Goal: Use online tool/utility: Utilize a website feature to perform a specific function

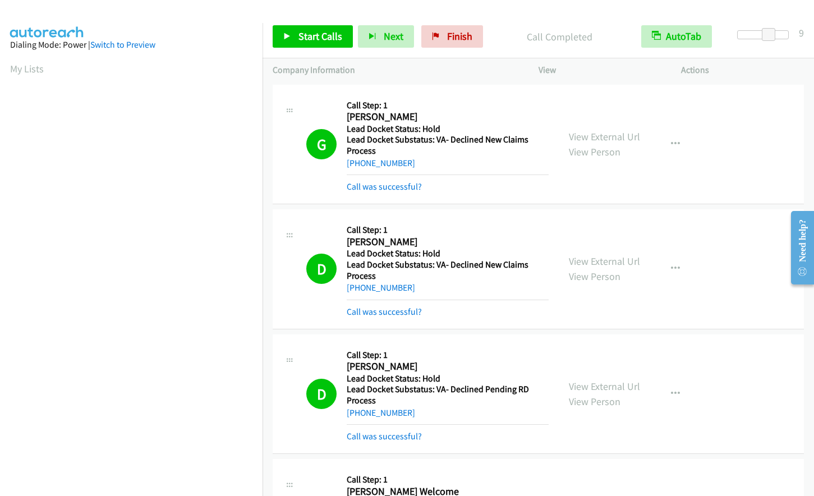
scroll to position [77, 0]
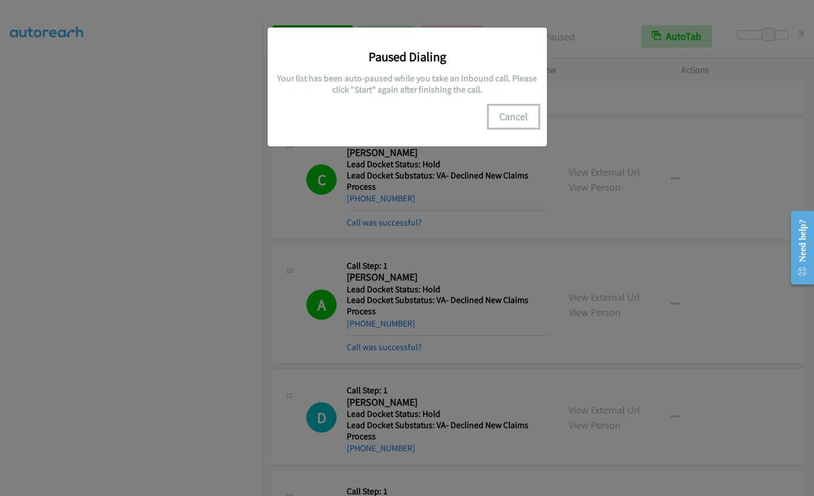
click at [516, 112] on button "Cancel" at bounding box center [514, 116] width 50 height 22
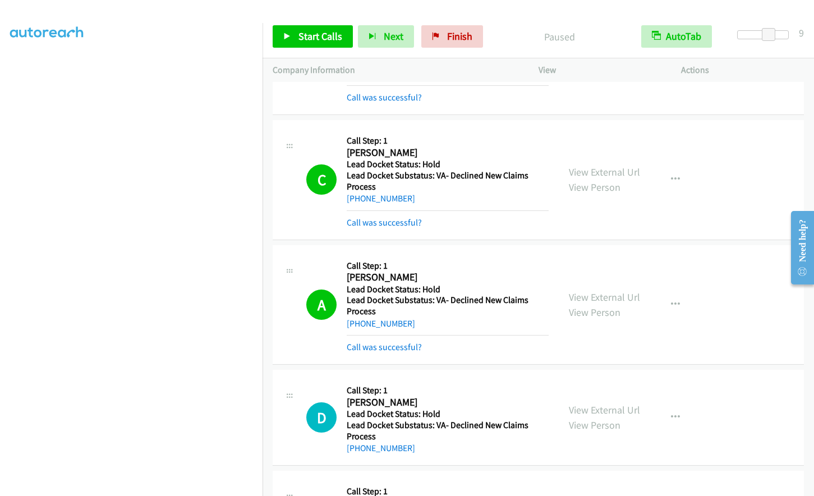
scroll to position [109, 0]
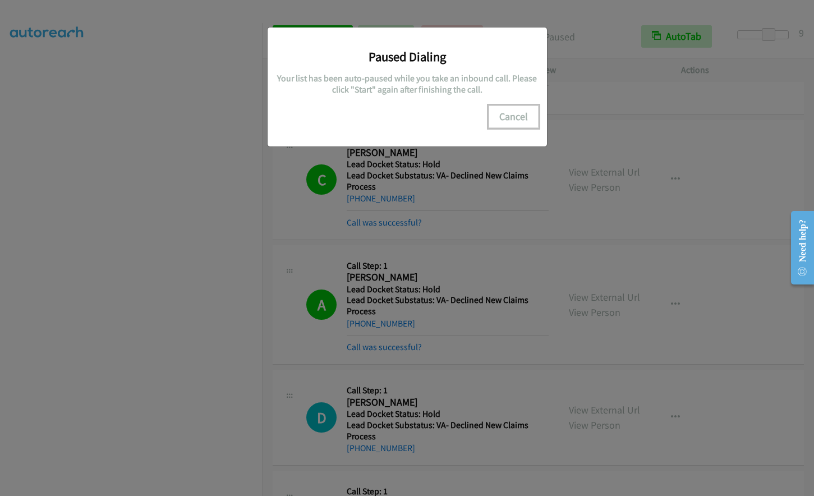
click at [513, 111] on button "Cancel" at bounding box center [514, 116] width 50 height 22
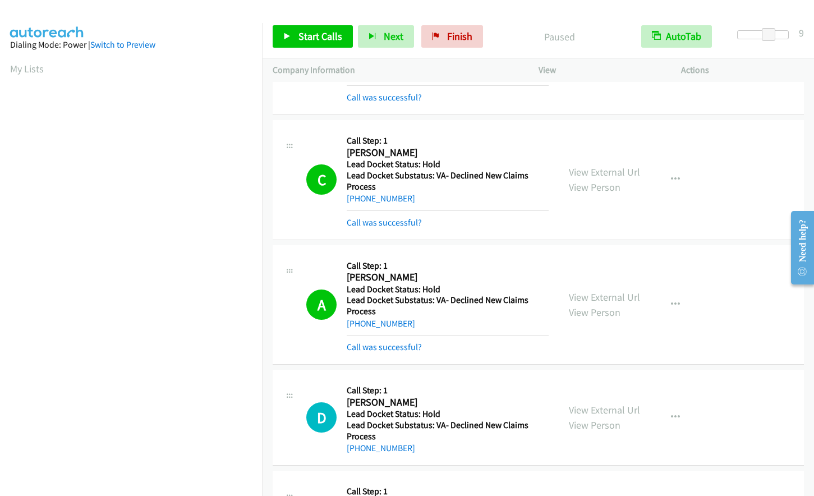
scroll to position [133, 0]
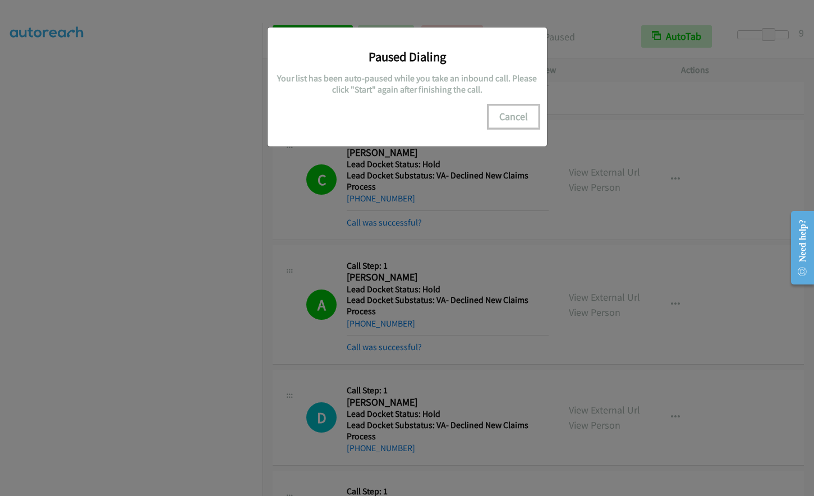
click at [517, 118] on button "Cancel" at bounding box center [514, 116] width 50 height 22
click at [507, 117] on button "Cancel" at bounding box center [514, 116] width 50 height 22
click at [513, 114] on button "Cancel" at bounding box center [514, 116] width 50 height 22
drag, startPoint x: 499, startPoint y: 112, endPoint x: 535, endPoint y: 138, distance: 44.2
click at [499, 116] on button "Cancel" at bounding box center [514, 116] width 50 height 22
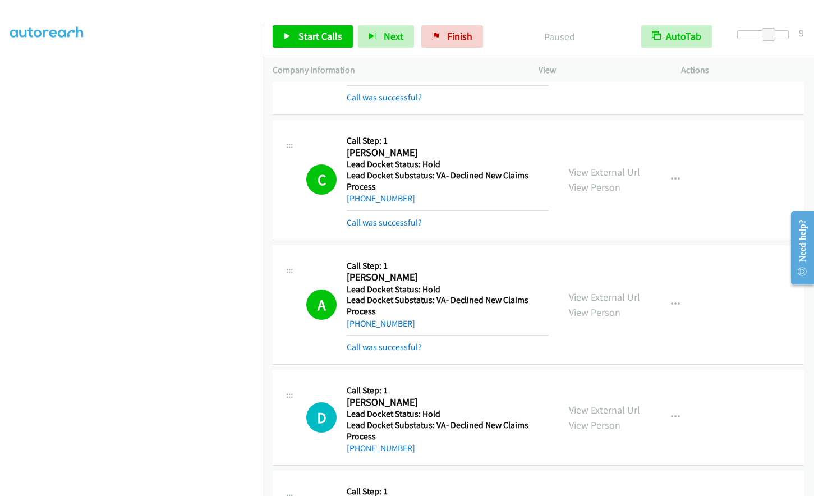
scroll to position [0, 0]
click at [461, 37] on span "Finish" at bounding box center [459, 36] width 25 height 13
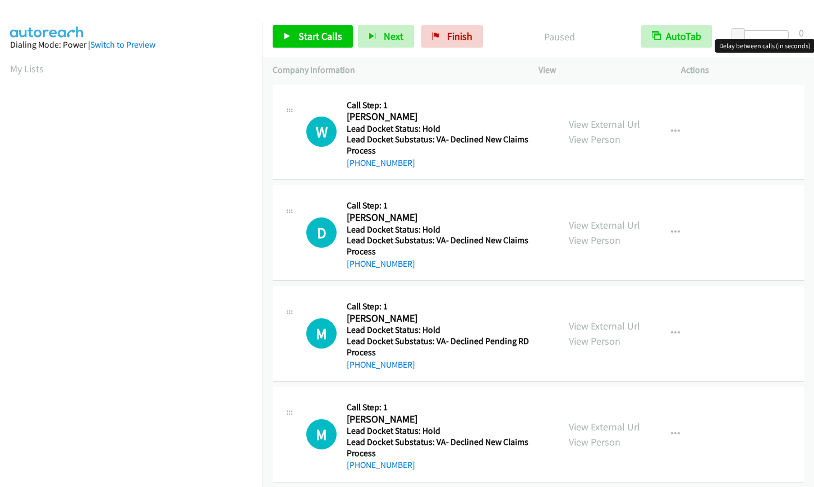
click at [769, 34] on div at bounding box center [763, 34] width 52 height 9
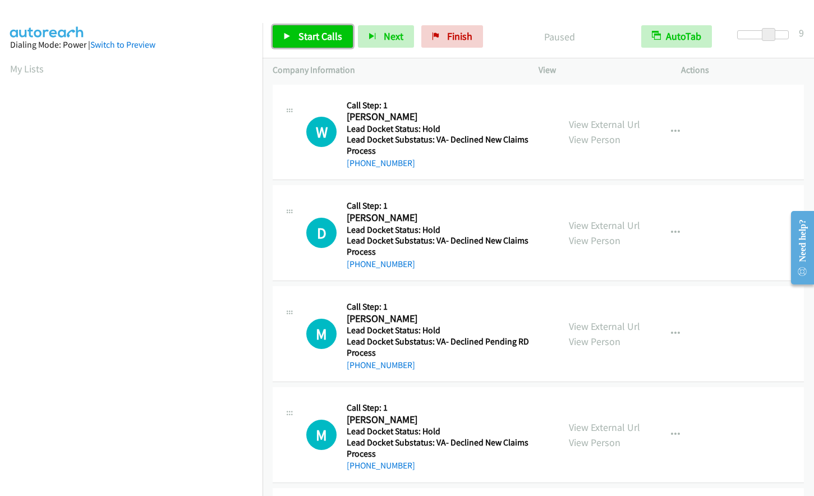
click at [309, 39] on span "Start Calls" at bounding box center [320, 36] width 44 height 13
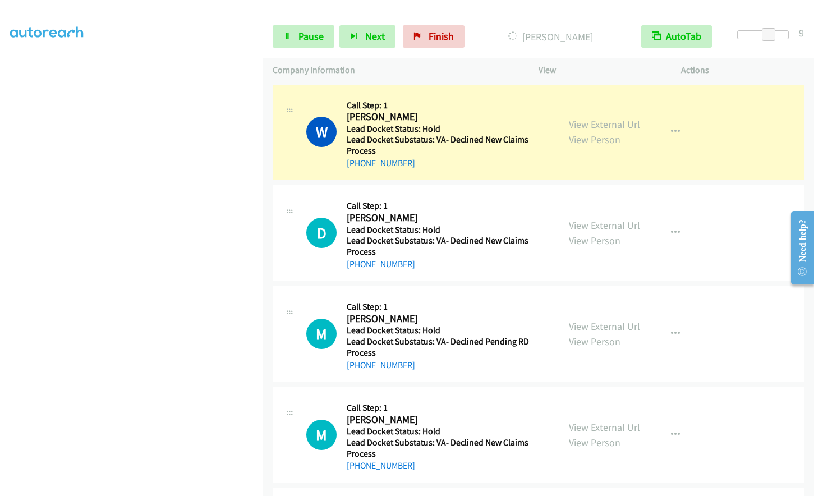
scroll to position [112, 0]
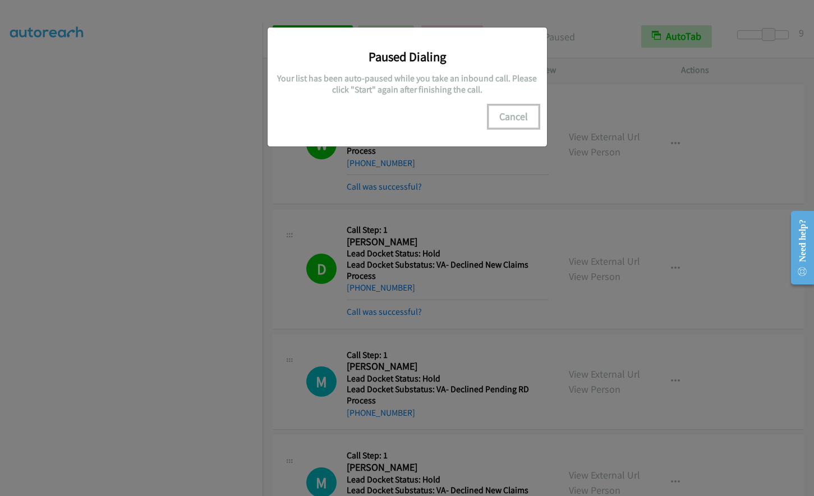
click at [512, 119] on button "Cancel" at bounding box center [514, 116] width 50 height 22
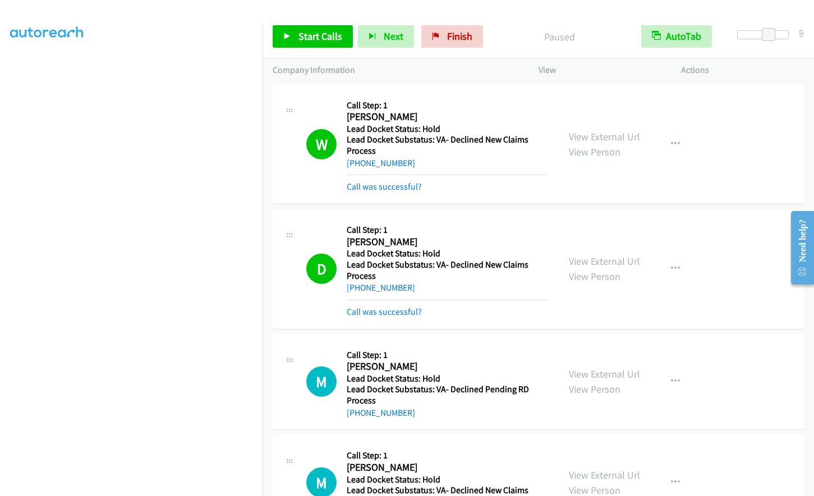
scroll to position [0, 0]
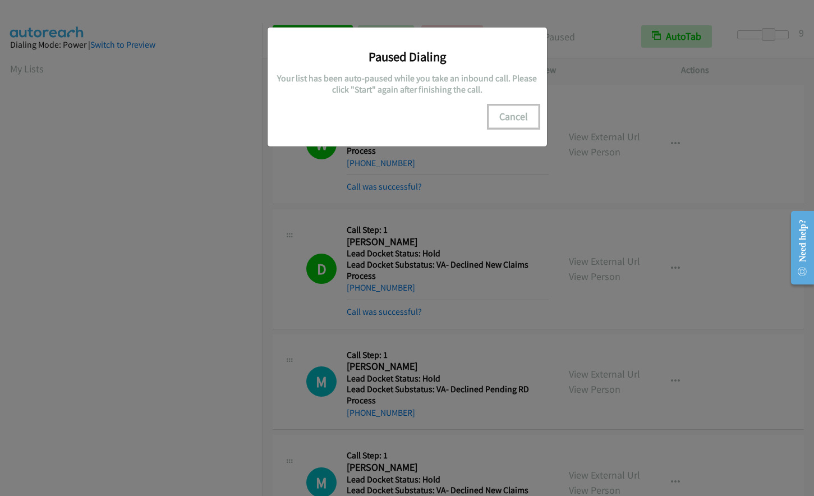
click at [505, 117] on button "Cancel" at bounding box center [514, 116] width 50 height 22
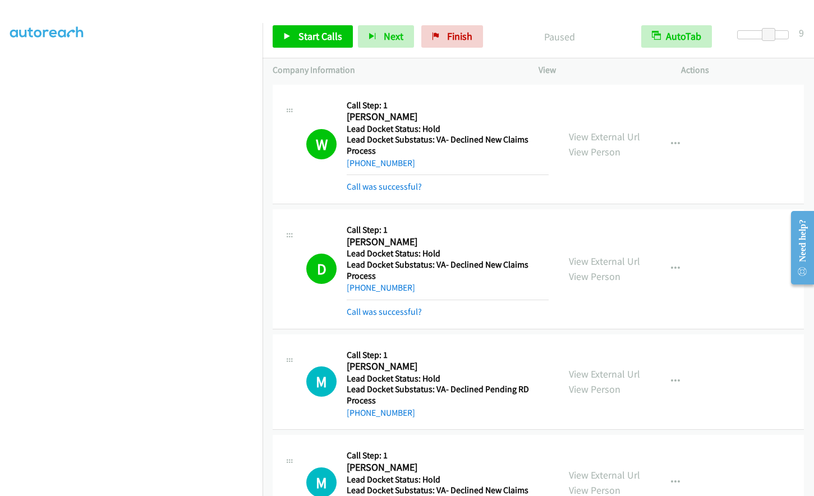
scroll to position [133, 0]
click at [457, 33] on span "Finish" at bounding box center [459, 36] width 25 height 13
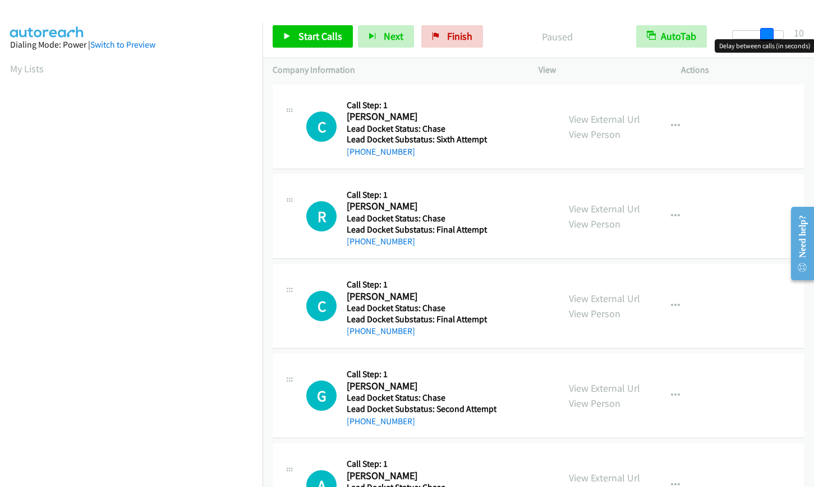
click at [770, 35] on div at bounding box center [758, 34] width 52 height 9
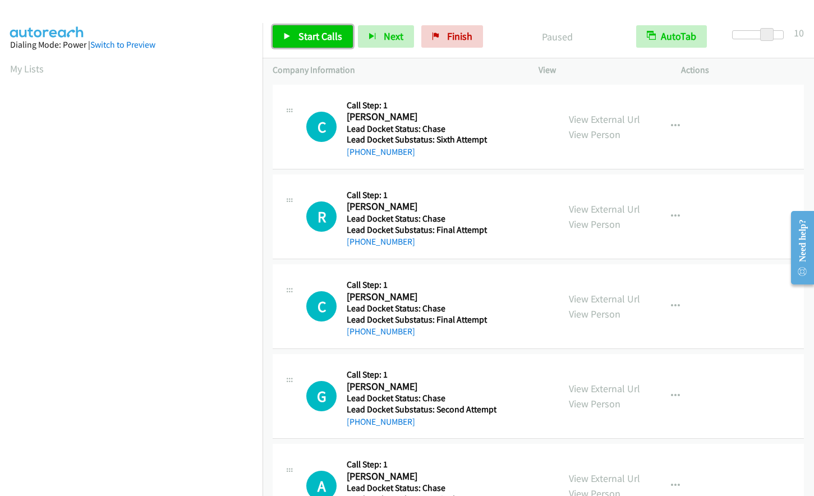
click at [309, 36] on span "Start Calls" at bounding box center [320, 36] width 44 height 13
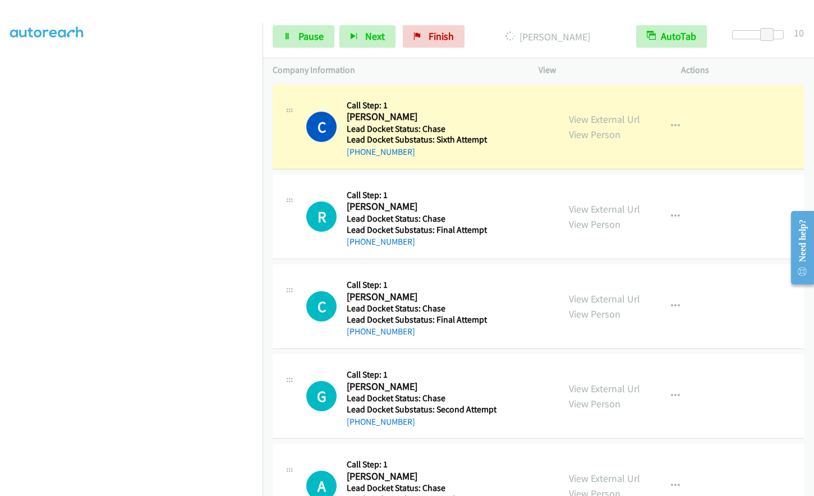
scroll to position [133, 0]
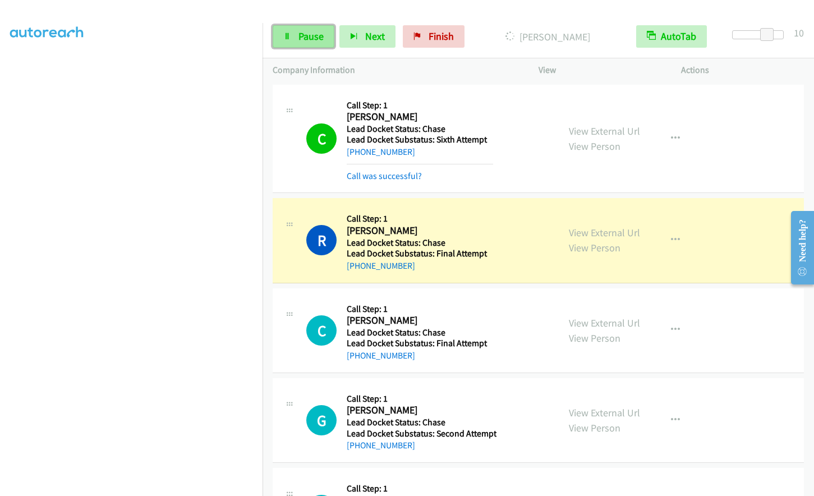
click at [296, 41] on link "Pause" at bounding box center [304, 36] width 62 height 22
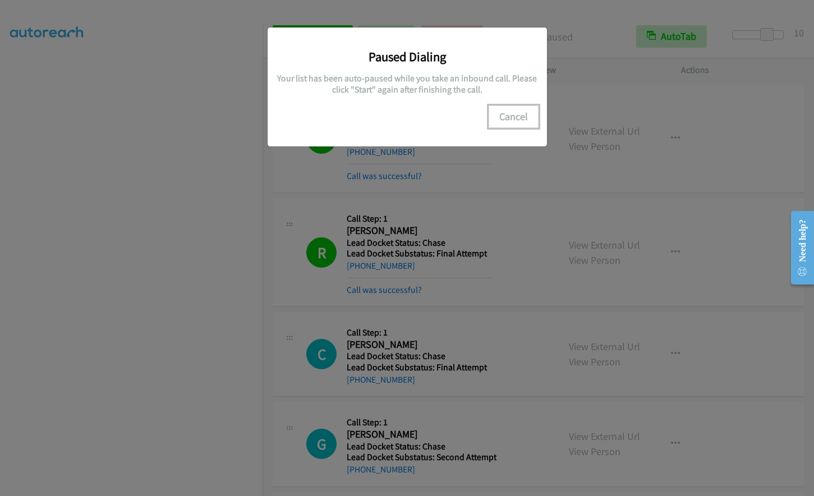
click at [509, 112] on button "Cancel" at bounding box center [514, 116] width 50 height 22
click at [523, 113] on button "Cancel" at bounding box center [514, 116] width 50 height 22
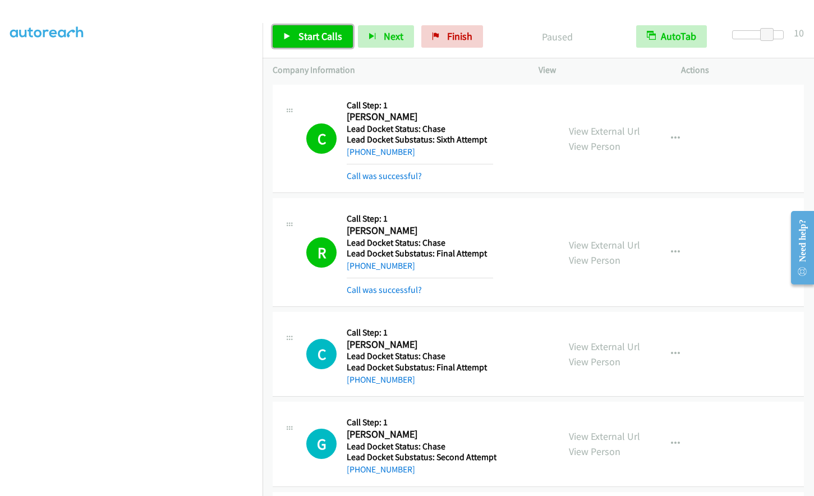
click at [316, 36] on span "Start Calls" at bounding box center [320, 36] width 44 height 13
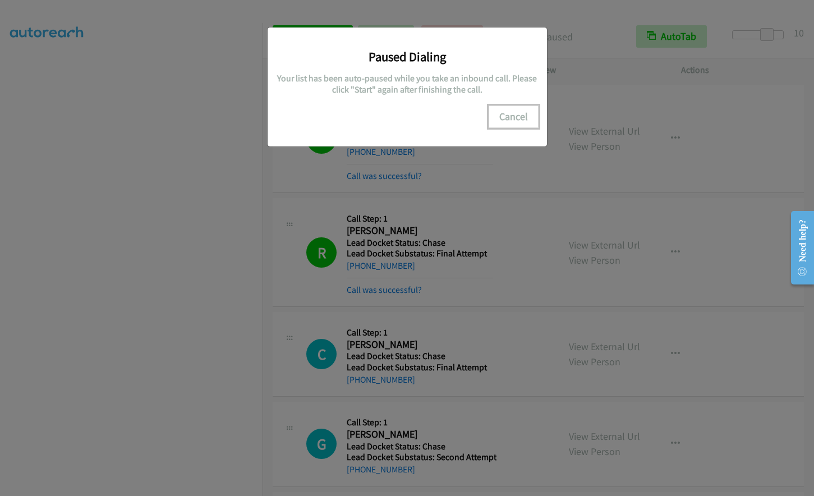
click at [514, 115] on button "Cancel" at bounding box center [514, 116] width 50 height 22
click at [220, 293] on div "Paused Dialing Your list has been auto-paused while you take an inbound call. P…" at bounding box center [407, 253] width 814 height 486
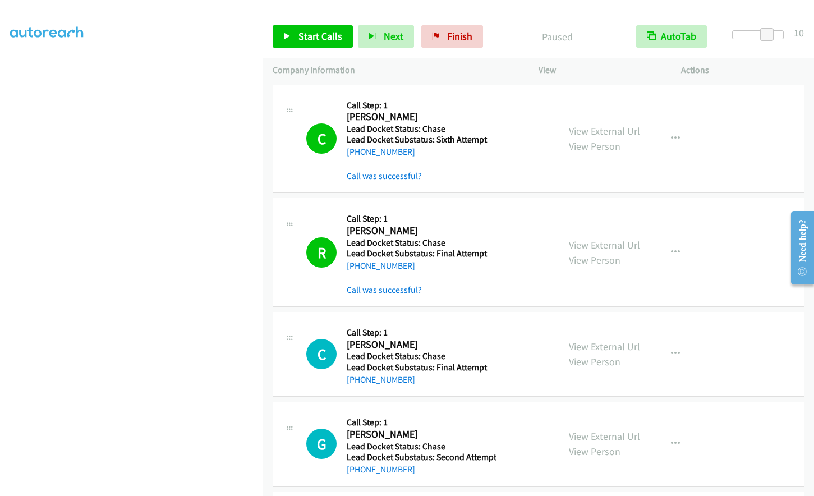
click at [305, 24] on div "Start Calls Pause Next Finish Paused AutoTab AutoTab 10" at bounding box center [538, 36] width 551 height 43
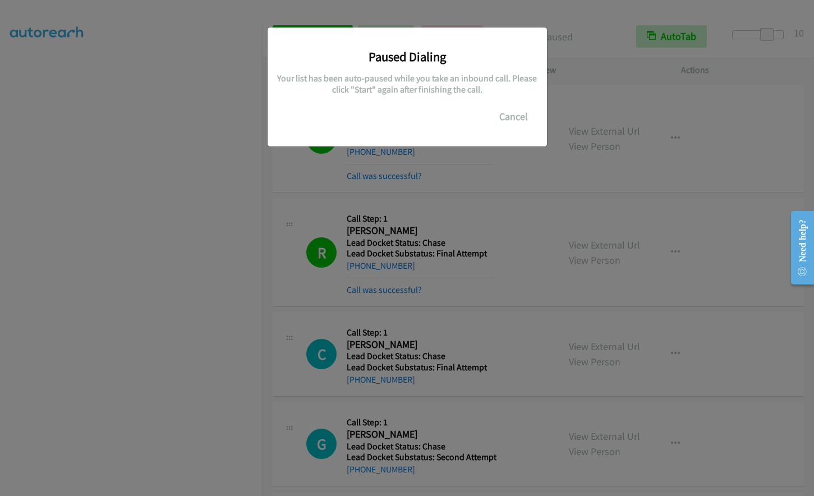
click at [308, 36] on div "Paused Dialing Your list has been auto-paused while you take an inbound call. P…" at bounding box center [407, 82] width 263 height 92
click at [513, 115] on button "Cancel" at bounding box center [514, 116] width 50 height 22
click at [504, 109] on button "Cancel" at bounding box center [514, 116] width 50 height 22
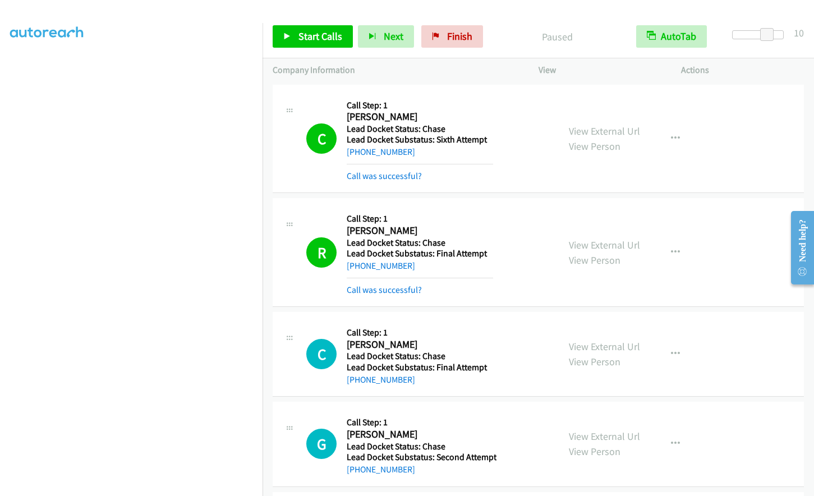
scroll to position [0, 0]
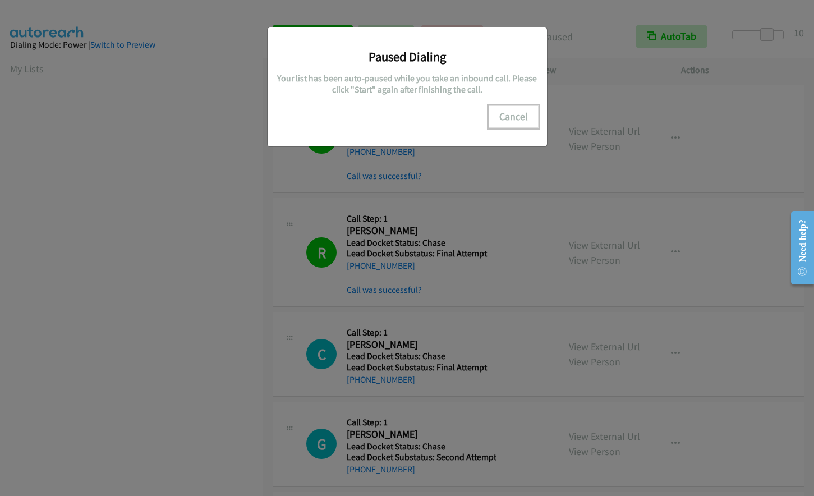
click at [515, 114] on button "Cancel" at bounding box center [514, 116] width 50 height 22
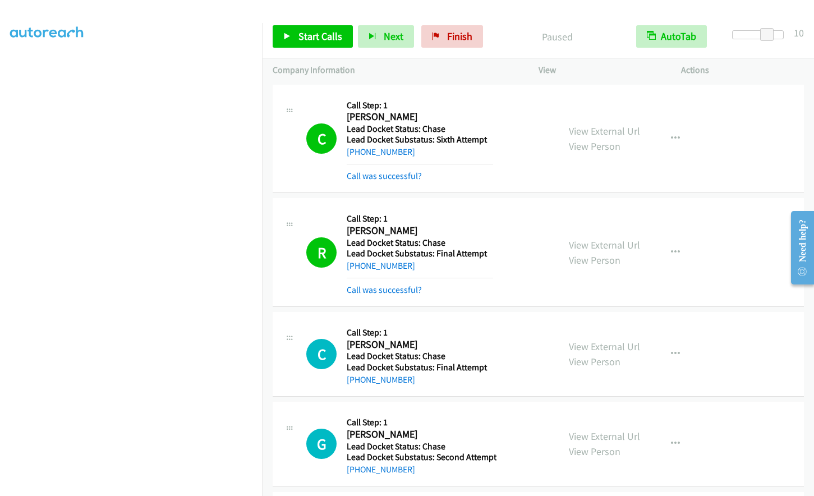
scroll to position [133, 0]
click at [321, 44] on link "Start Calls" at bounding box center [313, 36] width 80 height 22
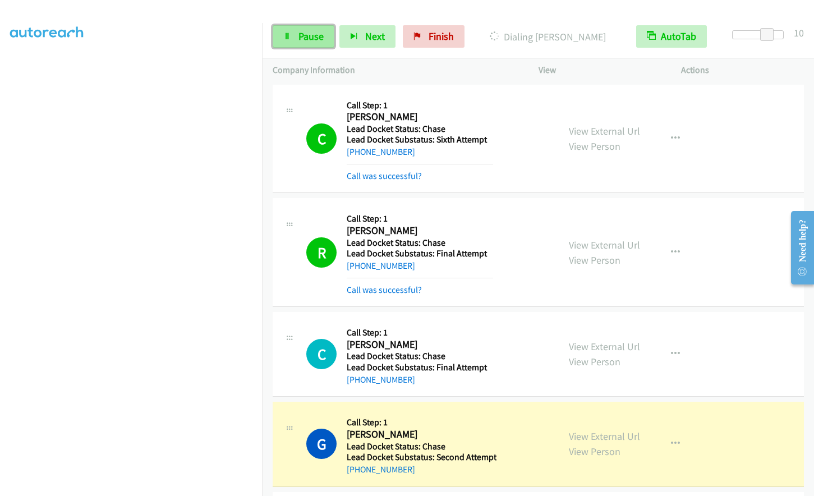
click at [312, 36] on span "Pause" at bounding box center [310, 36] width 25 height 13
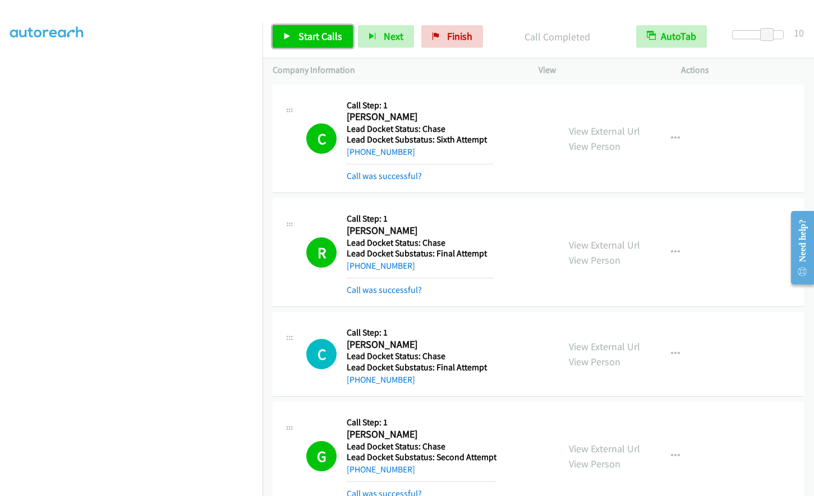
click at [326, 39] on span "Start Calls" at bounding box center [320, 36] width 44 height 13
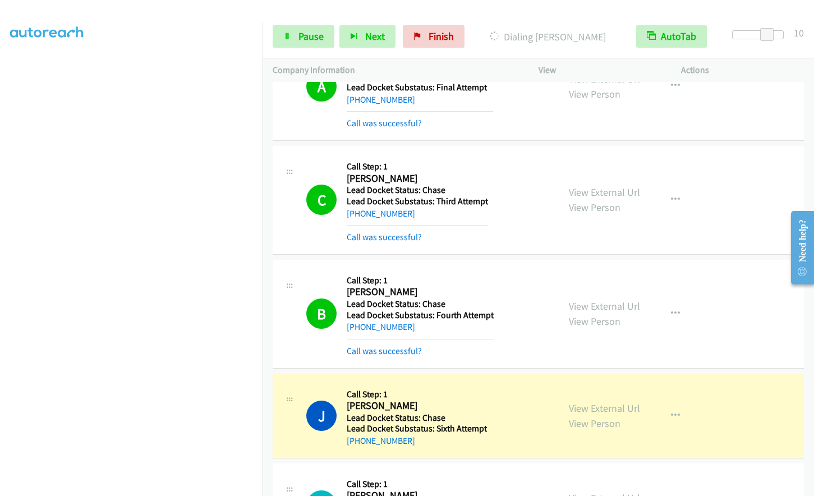
scroll to position [695, 0]
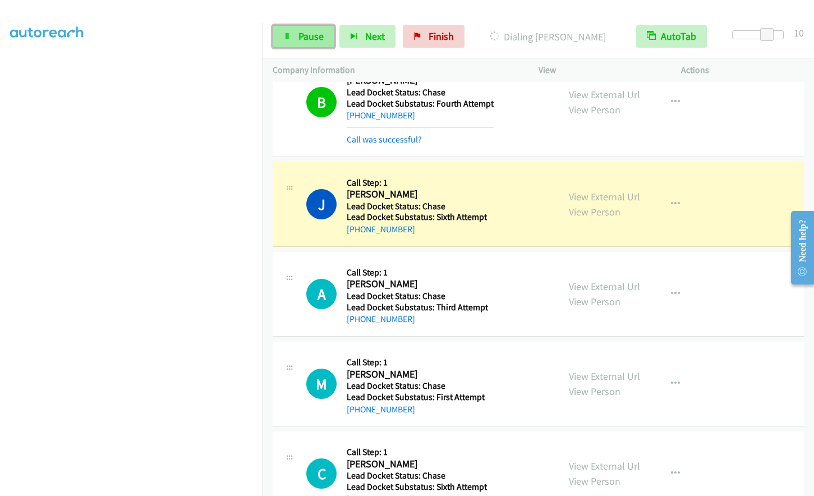
click at [316, 36] on span "Pause" at bounding box center [310, 36] width 25 height 13
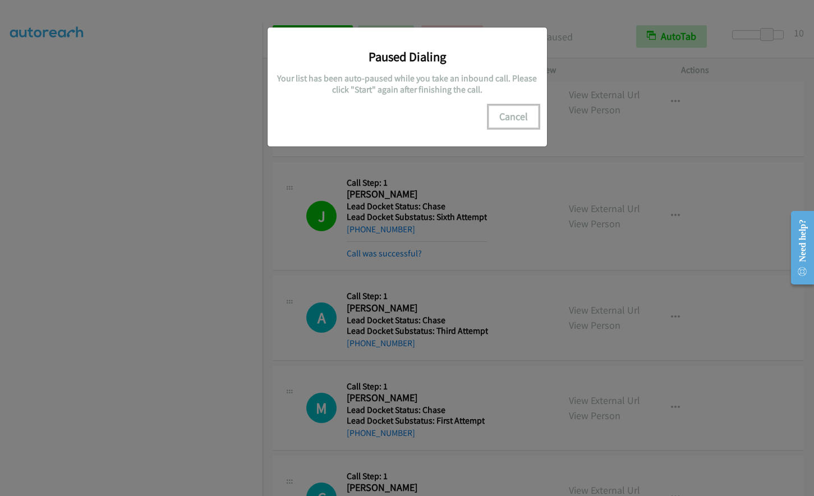
click at [510, 116] on button "Cancel" at bounding box center [514, 116] width 50 height 22
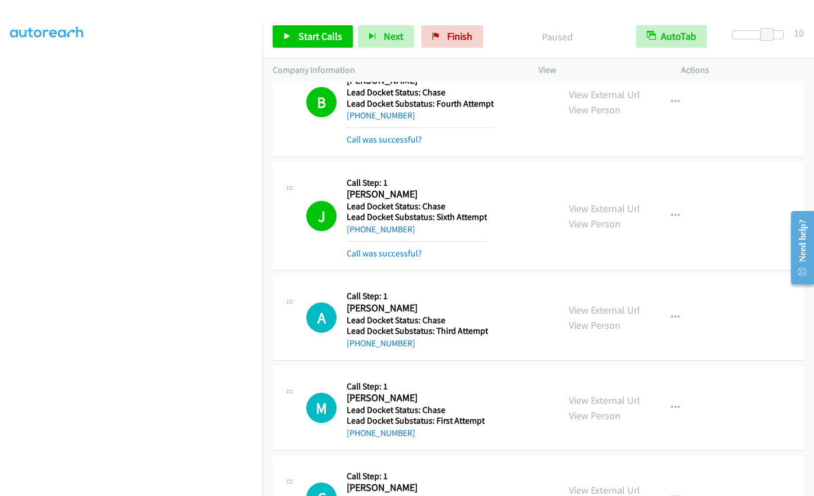
scroll to position [133, 0]
click at [314, 42] on span "Start Calls" at bounding box center [320, 36] width 44 height 13
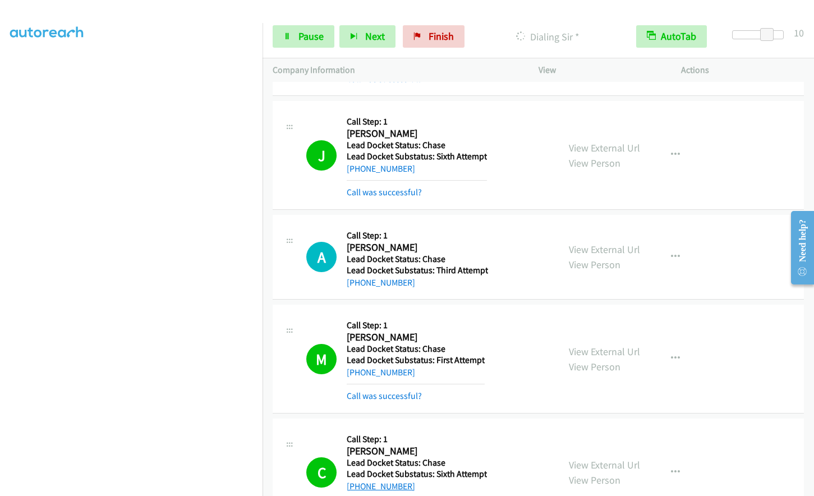
scroll to position [1060, 0]
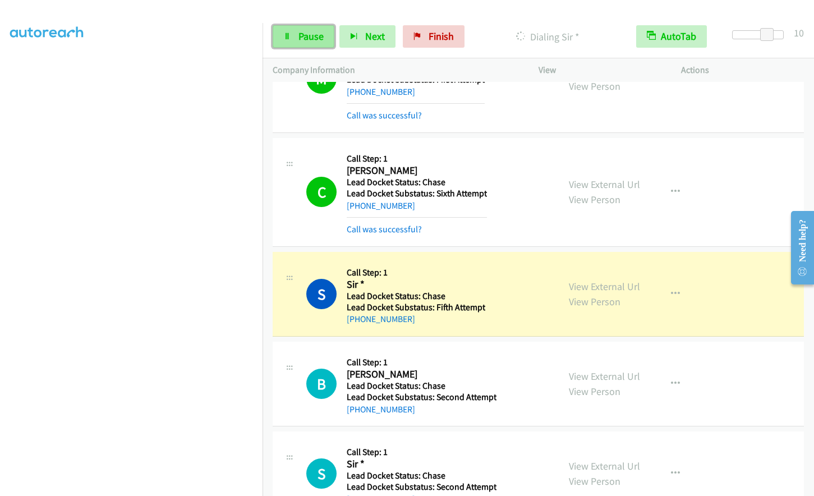
click at [296, 38] on link "Pause" at bounding box center [304, 36] width 62 height 22
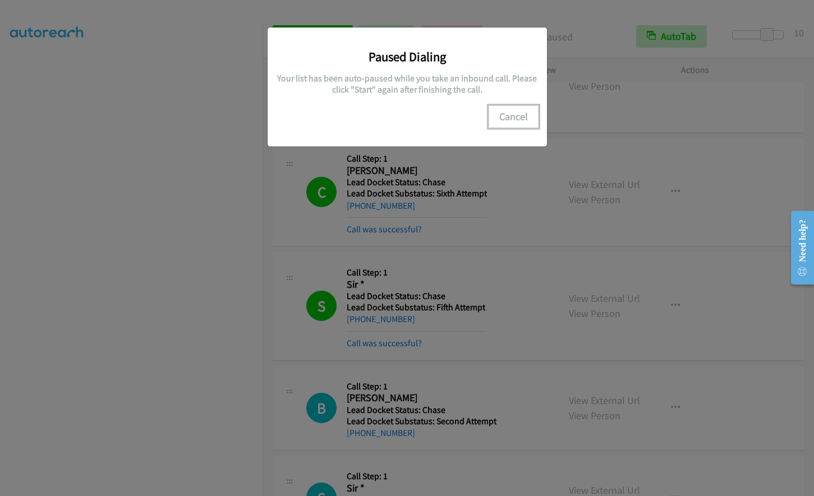
click at [509, 117] on button "Cancel" at bounding box center [514, 116] width 50 height 22
click at [516, 113] on button "Cancel" at bounding box center [514, 116] width 50 height 22
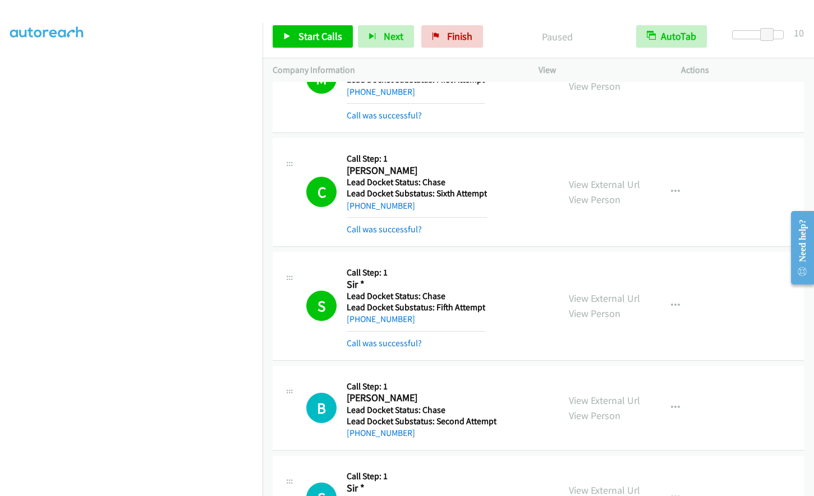
scroll to position [0, 0]
click at [318, 37] on span "Start Calls" at bounding box center [320, 36] width 44 height 13
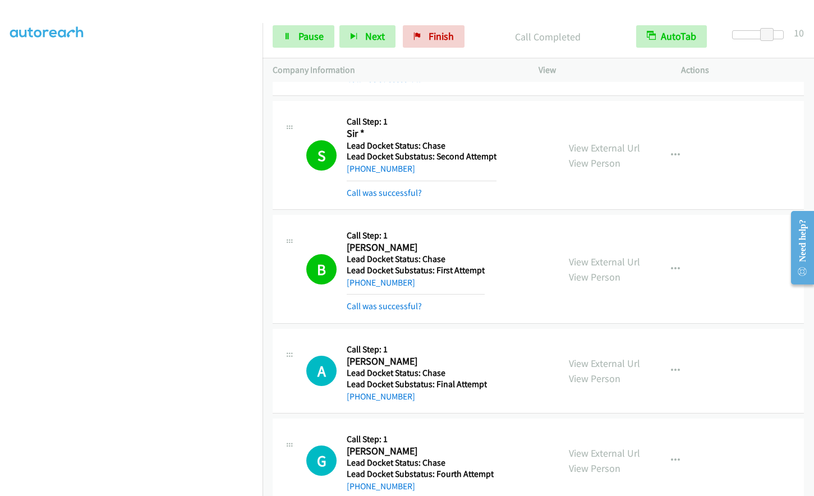
scroll to position [1462, 0]
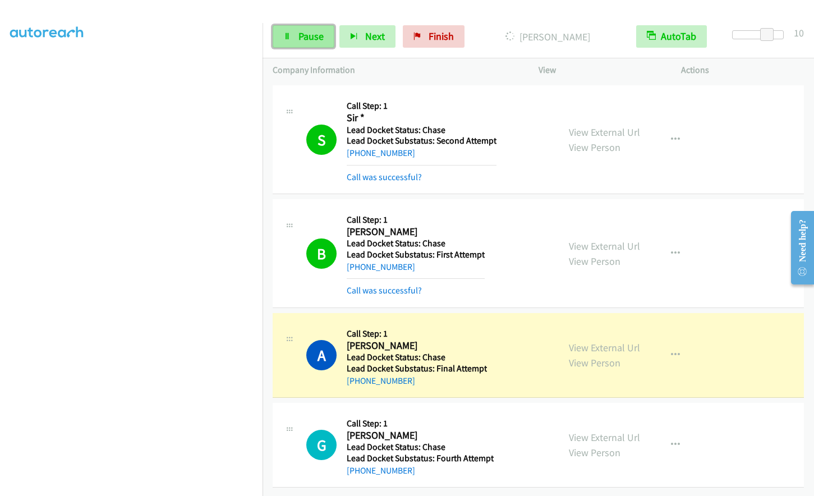
click at [303, 38] on span "Pause" at bounding box center [310, 36] width 25 height 13
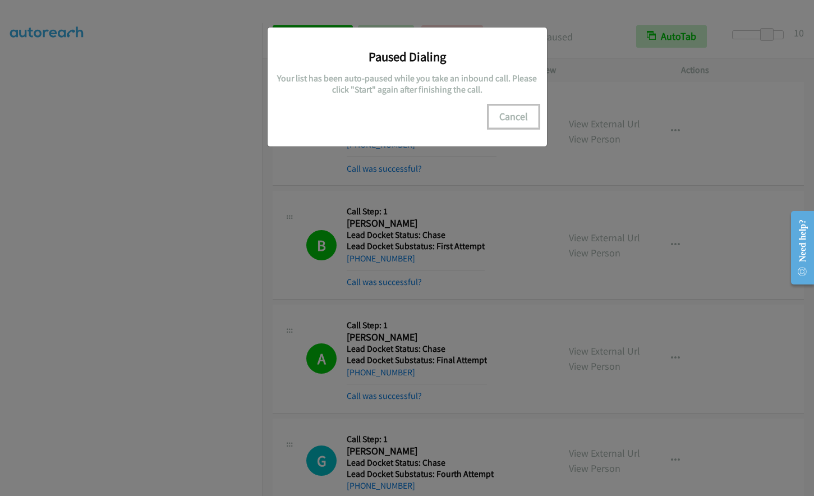
click at [516, 112] on button "Cancel" at bounding box center [514, 116] width 50 height 22
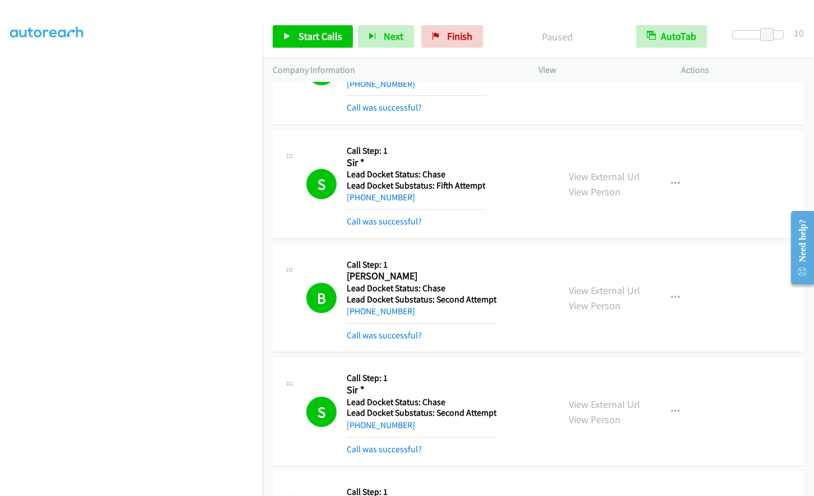
scroll to position [0, 0]
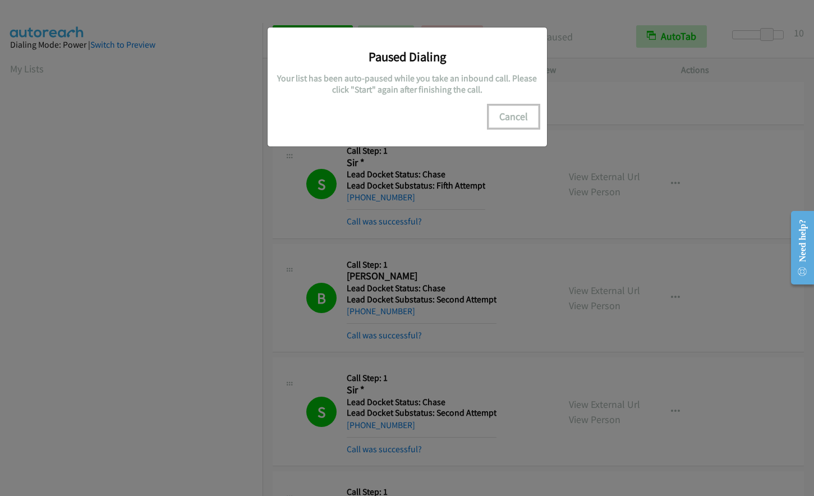
click at [514, 116] on button "Cancel" at bounding box center [514, 116] width 50 height 22
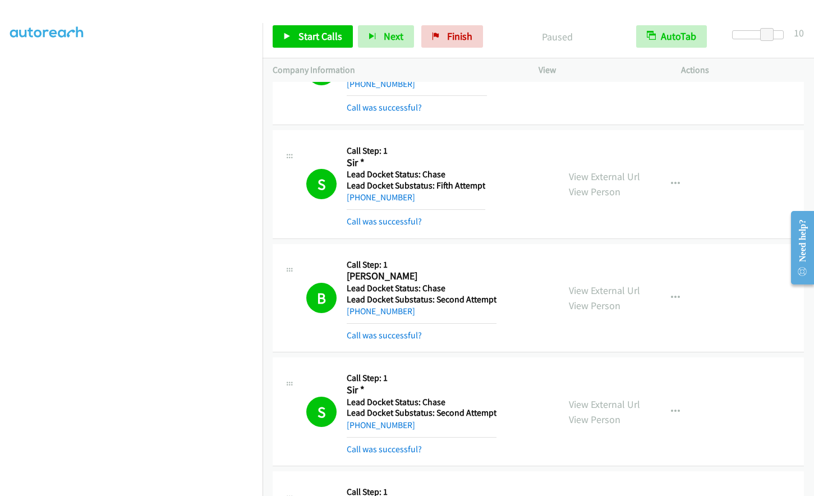
scroll to position [109, 0]
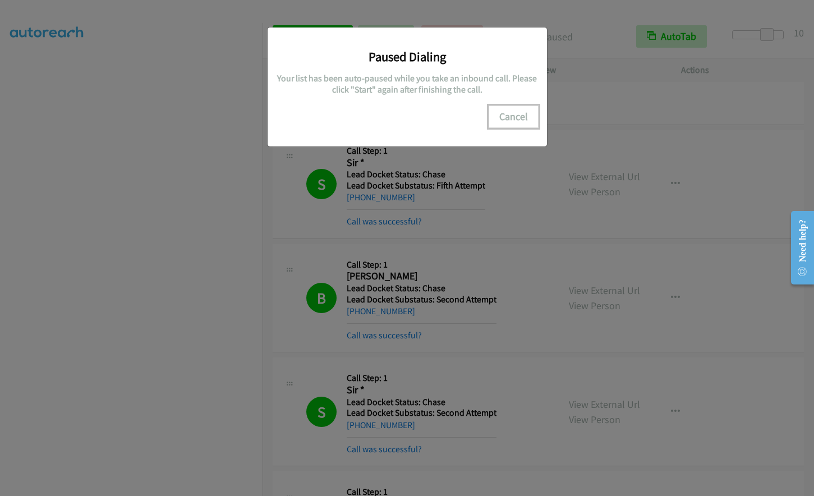
click at [524, 121] on button "Cancel" at bounding box center [514, 116] width 50 height 22
click at [524, 112] on button "Cancel" at bounding box center [514, 116] width 50 height 22
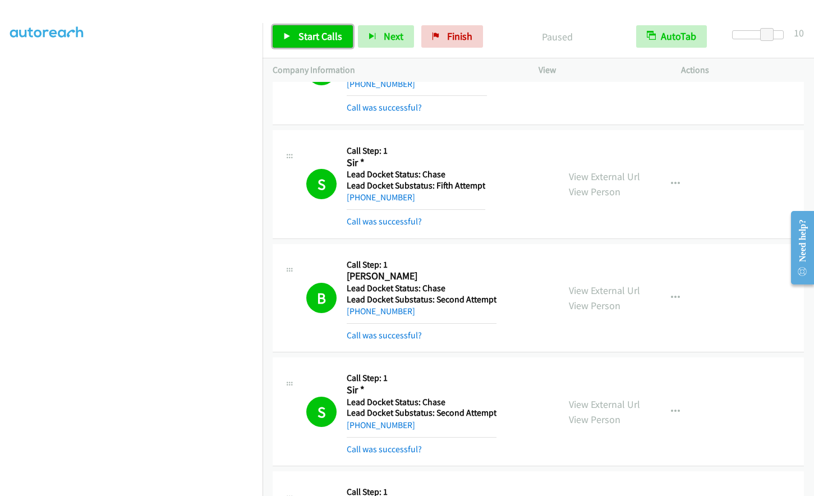
click at [302, 42] on span "Start Calls" at bounding box center [320, 36] width 44 height 13
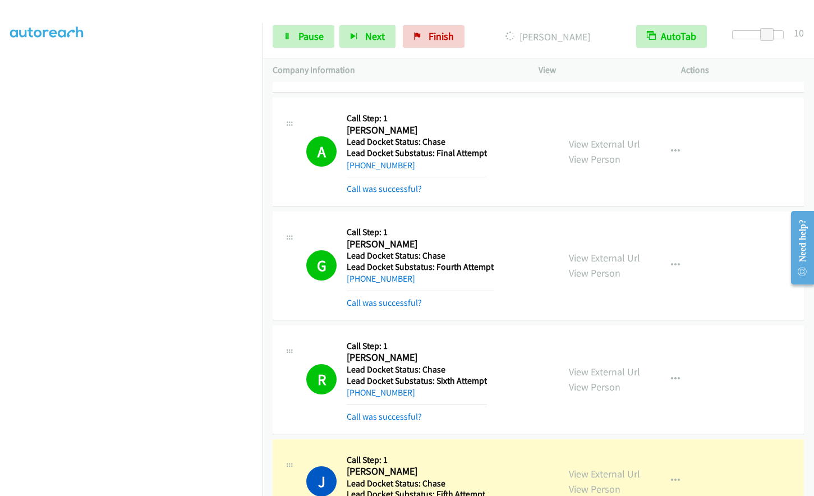
scroll to position [1803, 0]
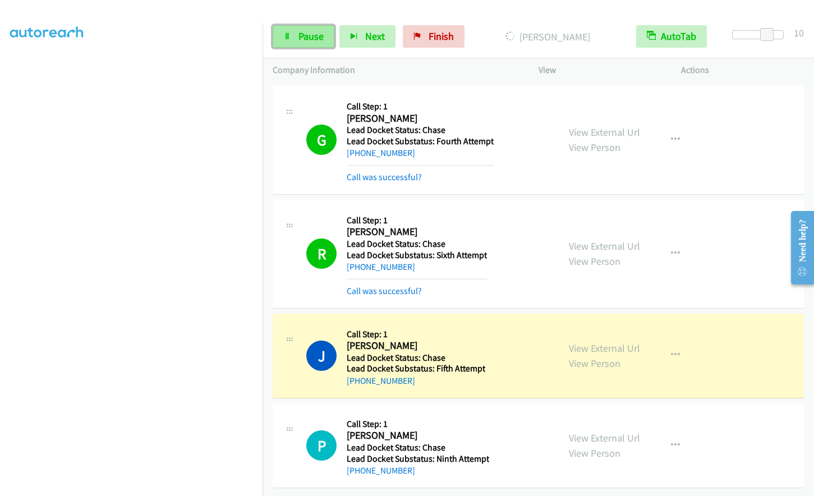
click at [304, 35] on span "Pause" at bounding box center [310, 36] width 25 height 13
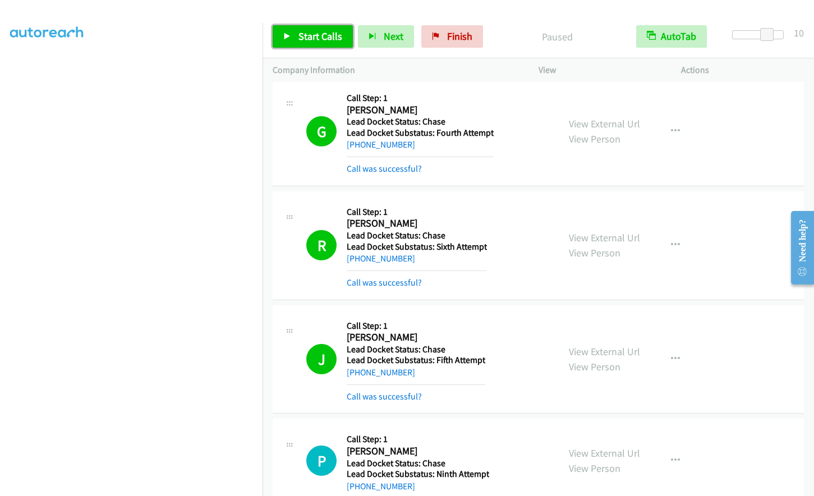
click at [306, 36] on span "Start Calls" at bounding box center [320, 36] width 44 height 13
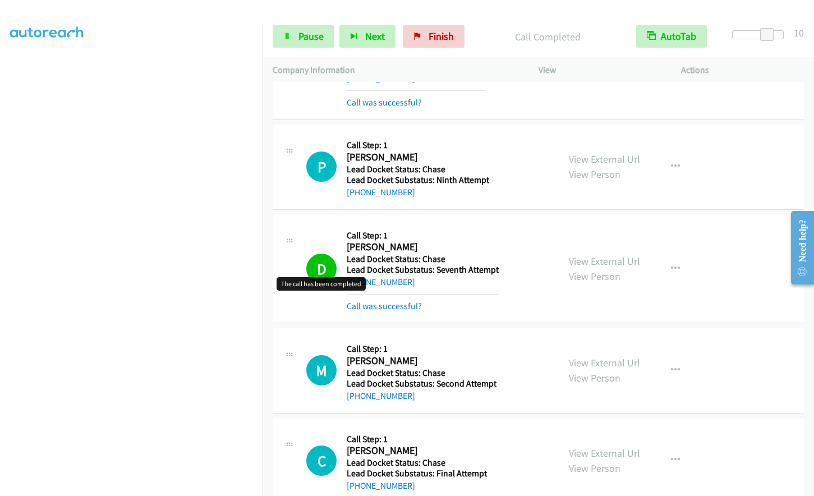
scroll to position [2121, 0]
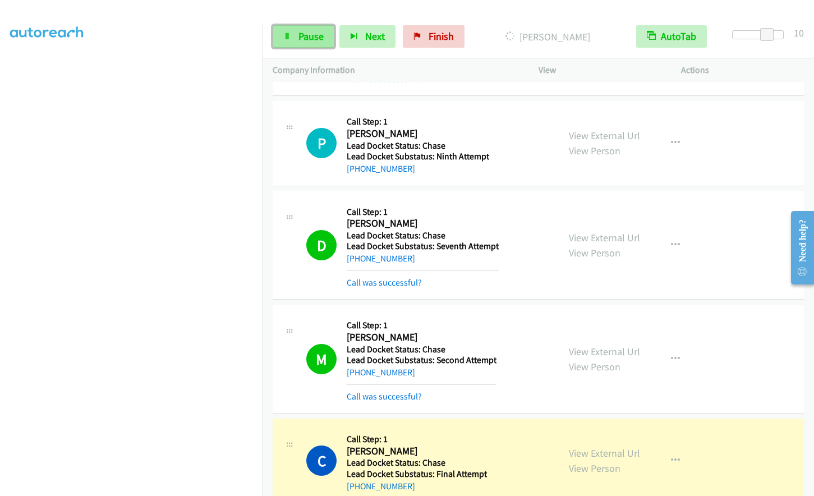
click at [293, 31] on link "Pause" at bounding box center [304, 36] width 62 height 22
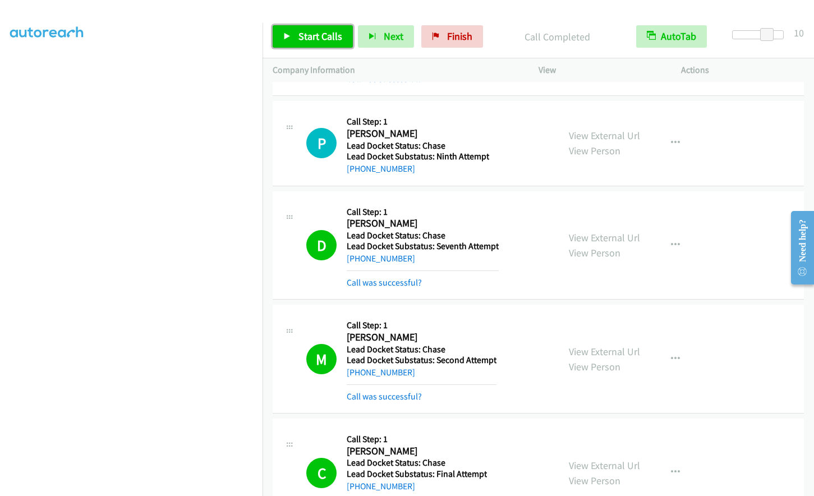
click at [324, 36] on span "Start Calls" at bounding box center [320, 36] width 44 height 13
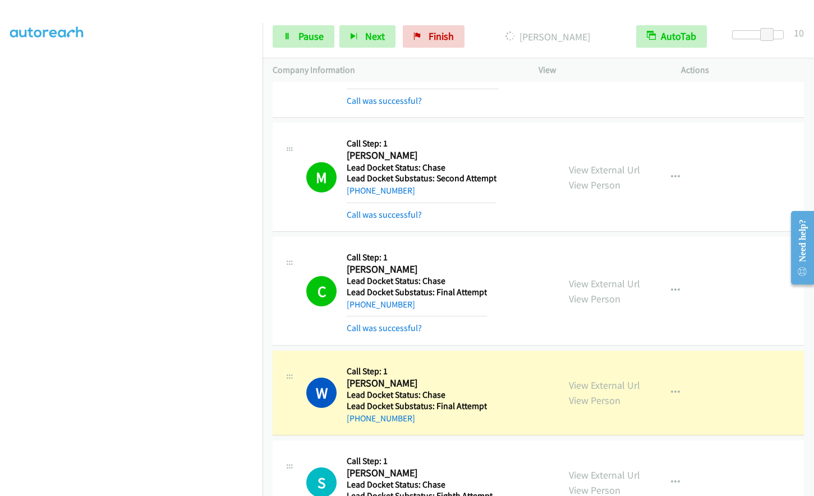
scroll to position [2401, 0]
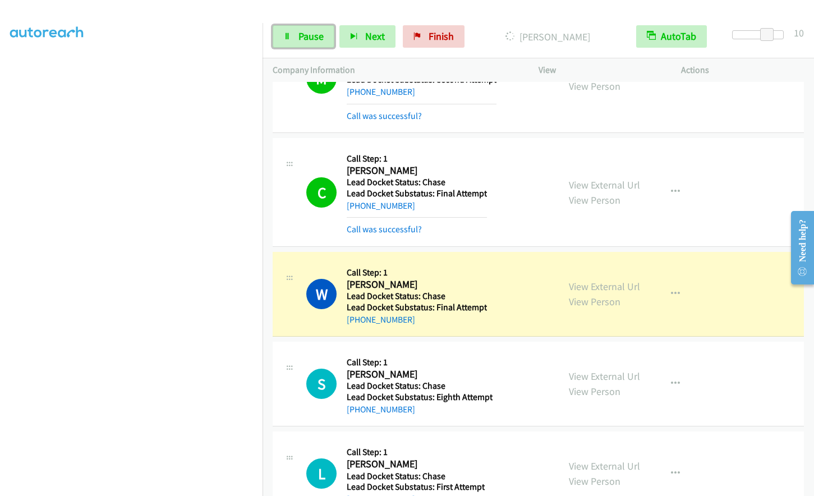
drag, startPoint x: 314, startPoint y: 36, endPoint x: 293, endPoint y: 135, distance: 101.0
click at [314, 36] on span "Pause" at bounding box center [310, 36] width 25 height 13
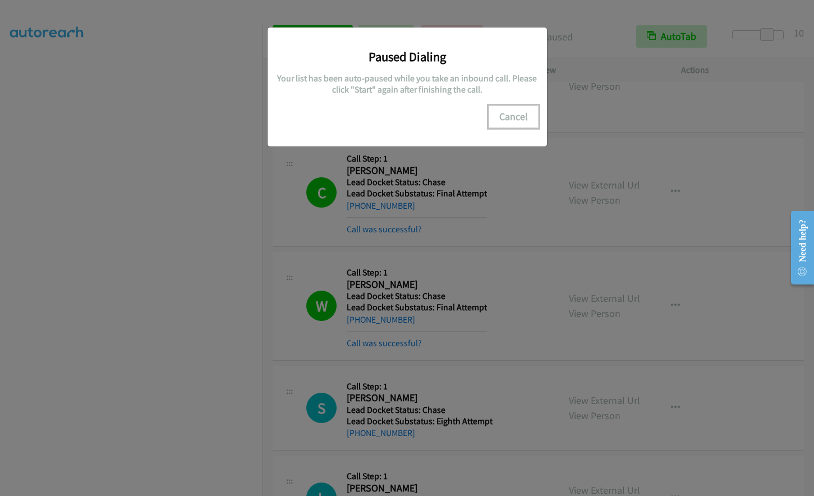
click at [514, 112] on button "Cancel" at bounding box center [514, 116] width 50 height 22
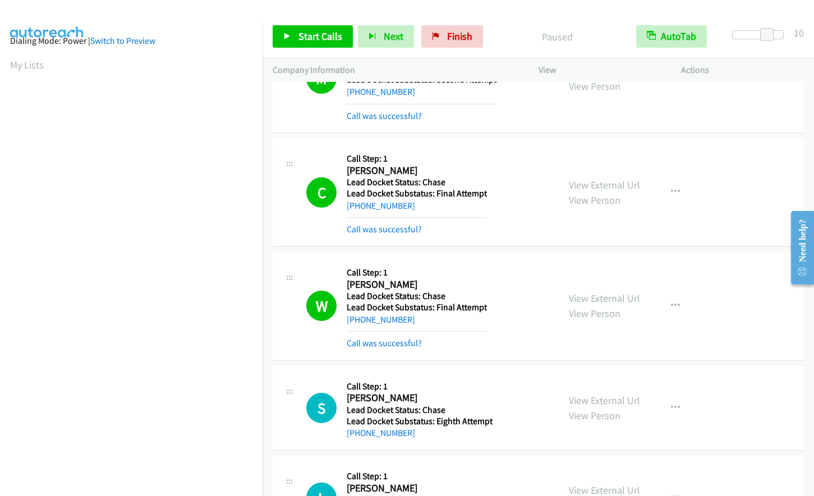
scroll to position [0, 0]
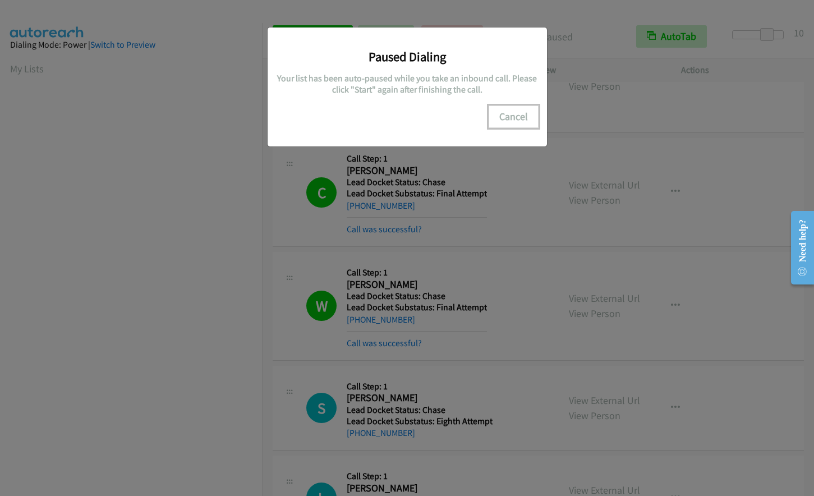
click at [516, 112] on button "Cancel" at bounding box center [514, 116] width 50 height 22
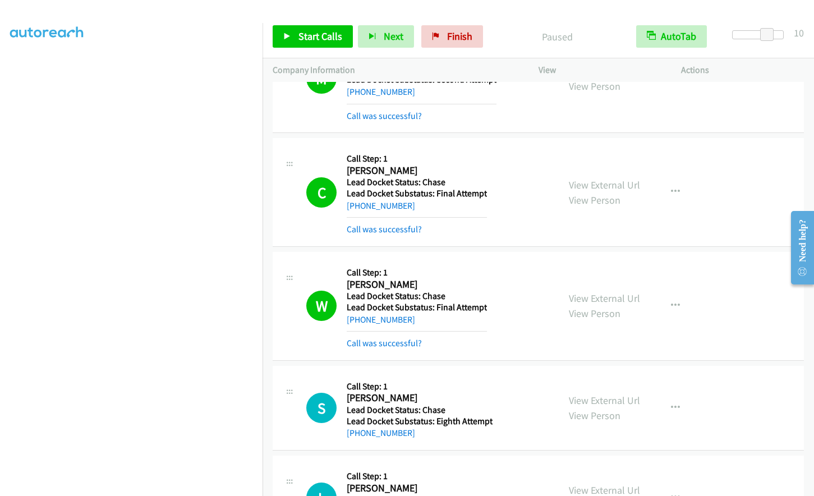
scroll to position [109, 0]
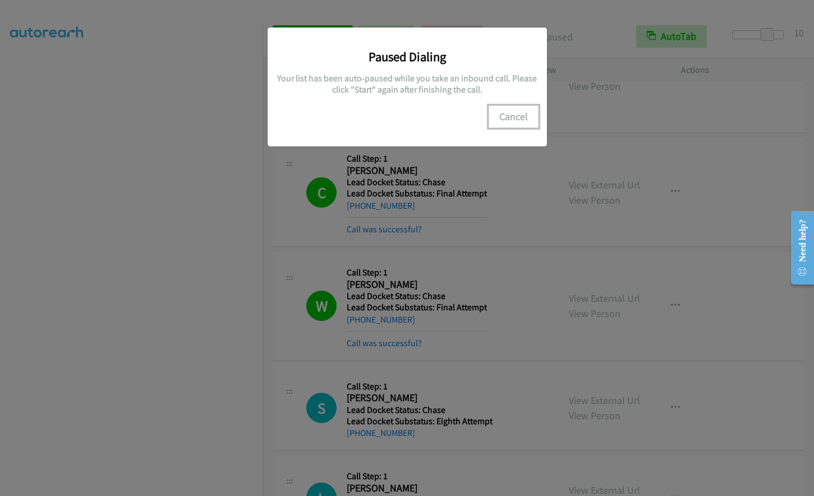
click at [505, 114] on button "Cancel" at bounding box center [514, 116] width 50 height 22
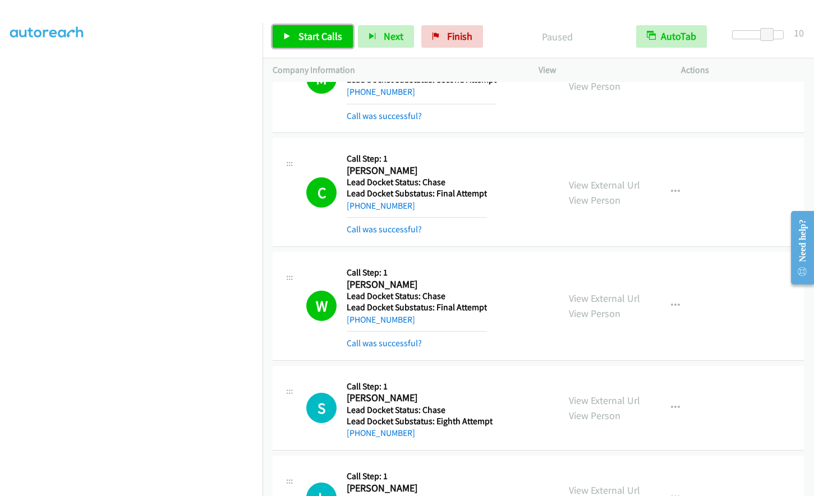
click at [319, 36] on span "Start Calls" at bounding box center [320, 36] width 44 height 13
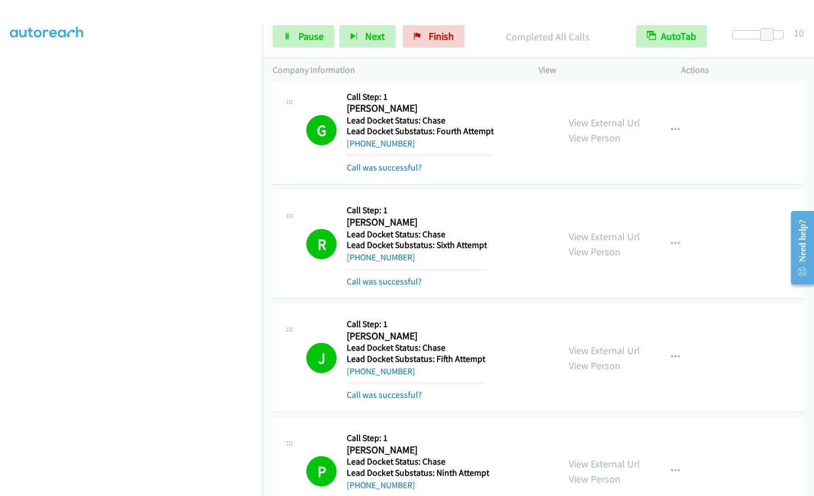
scroll to position [1837, 0]
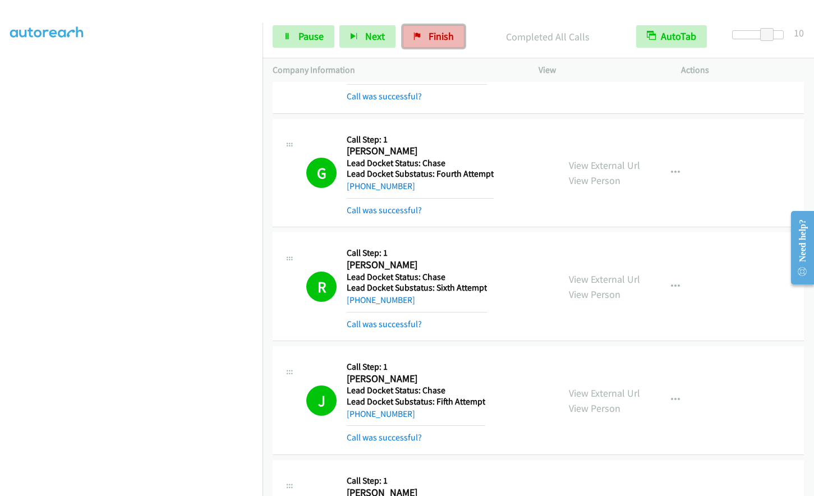
click at [429, 34] on span "Finish" at bounding box center [441, 36] width 25 height 13
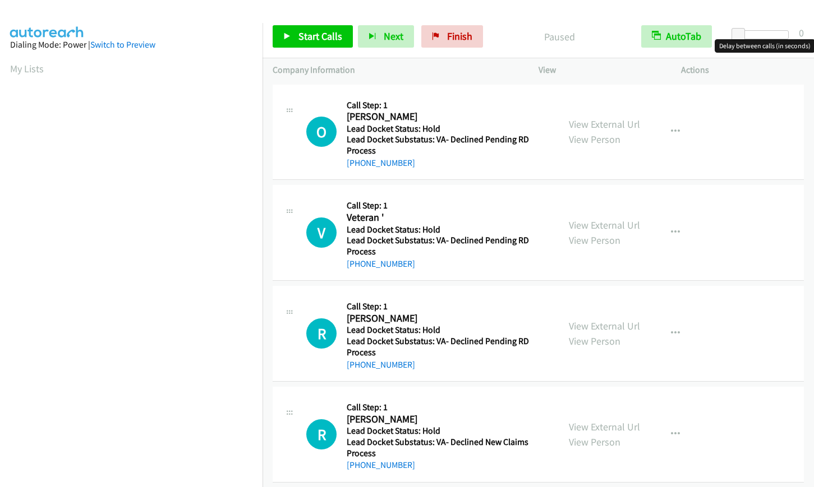
click at [767, 33] on div at bounding box center [763, 34] width 52 height 9
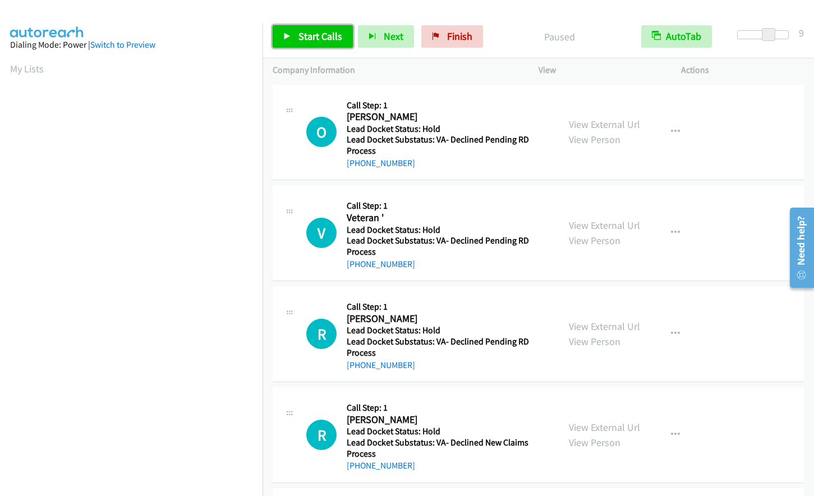
click at [321, 36] on span "Start Calls" at bounding box center [320, 36] width 44 height 13
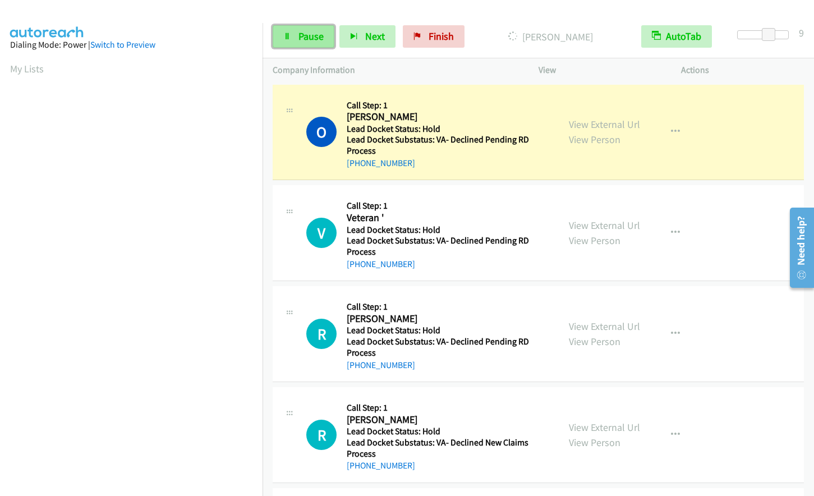
click at [292, 39] on link "Pause" at bounding box center [304, 36] width 62 height 22
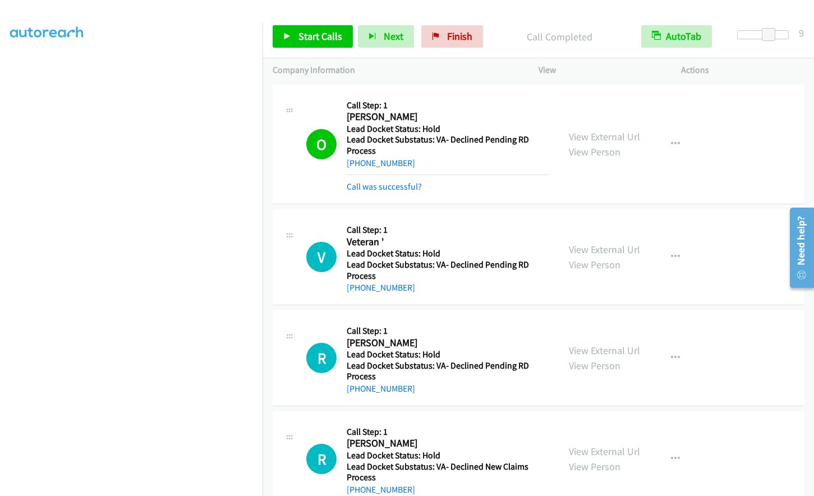
scroll to position [133, 0]
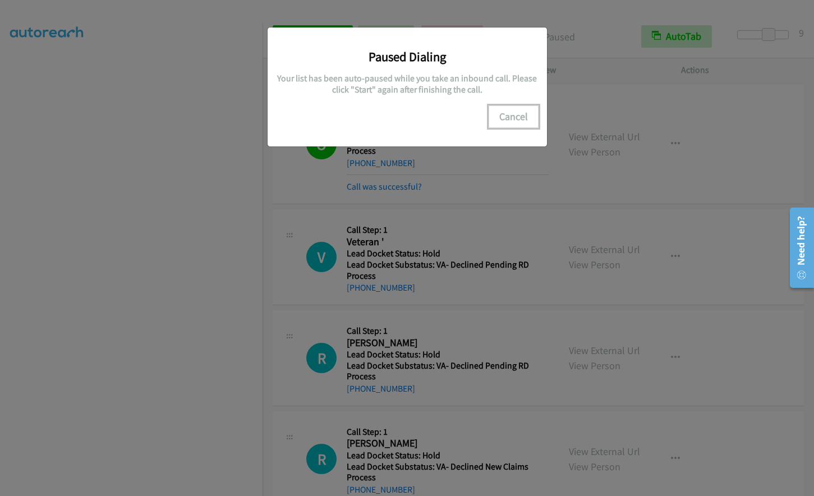
click at [506, 119] on button "Cancel" at bounding box center [514, 116] width 50 height 22
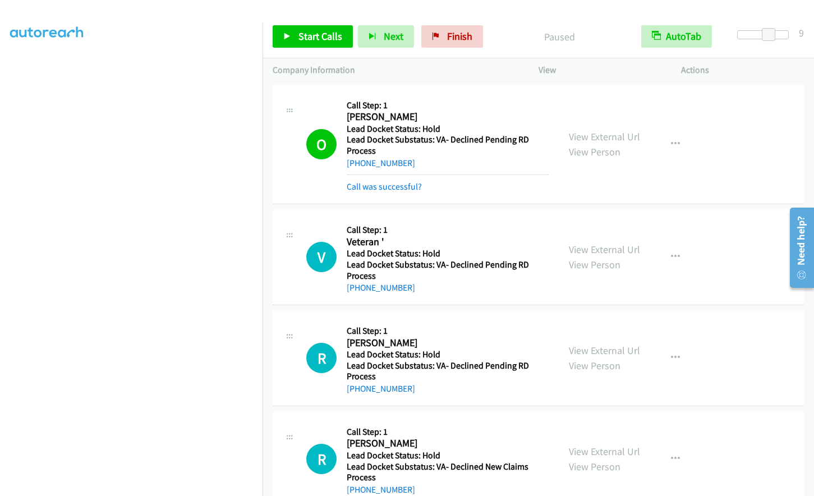
scroll to position [0, 0]
click at [326, 47] on link "Start Calls" at bounding box center [313, 36] width 80 height 22
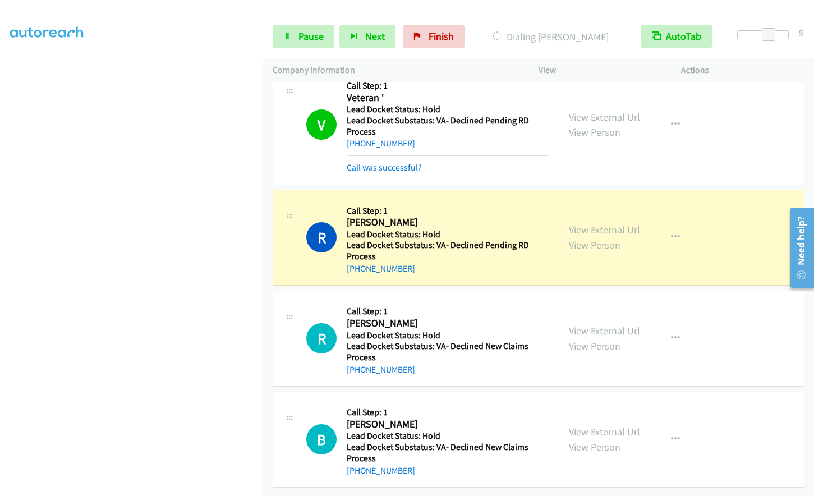
scroll to position [153, 0]
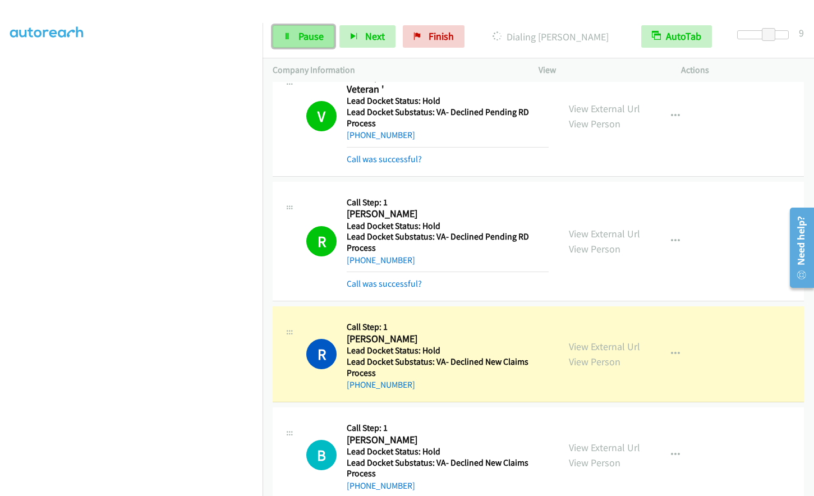
click at [306, 34] on span "Pause" at bounding box center [310, 36] width 25 height 13
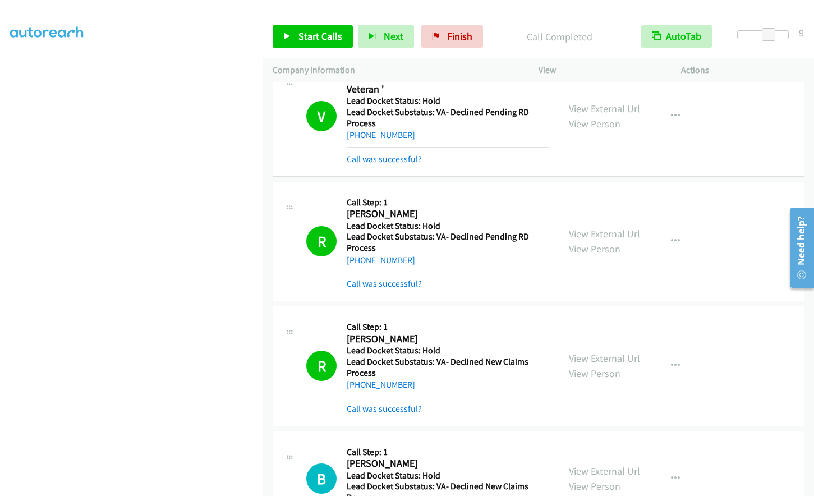
click at [304, 24] on div "Start Calls Pause Next Finish Call Completed AutoTab AutoTab 9" at bounding box center [538, 36] width 551 height 43
click at [303, 31] on span "Start Calls" at bounding box center [320, 36] width 44 height 13
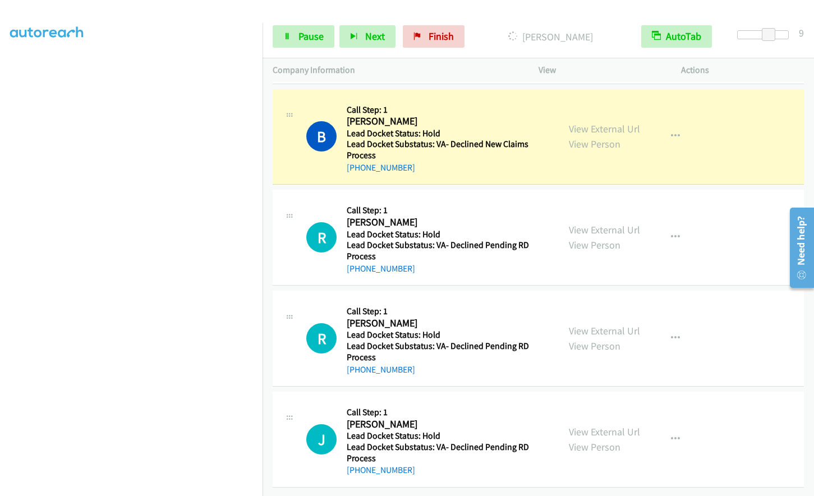
scroll to position [503, 0]
click at [294, 32] on link "Pause" at bounding box center [304, 36] width 62 height 22
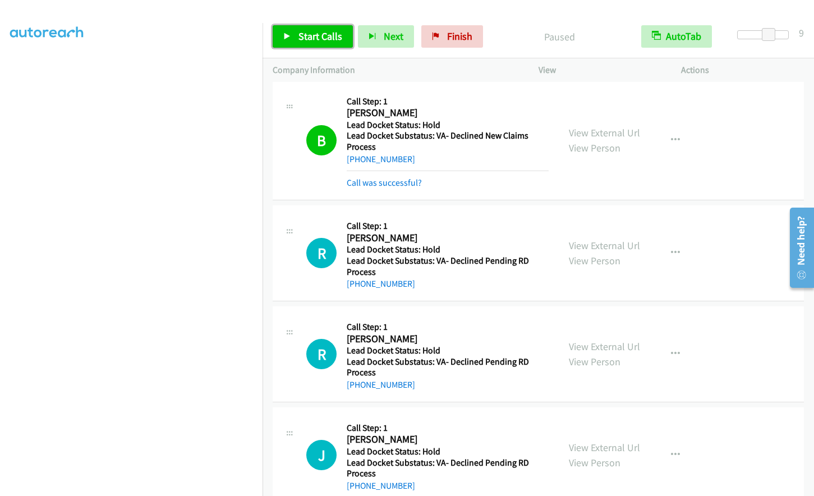
click at [327, 30] on span "Start Calls" at bounding box center [320, 36] width 44 height 13
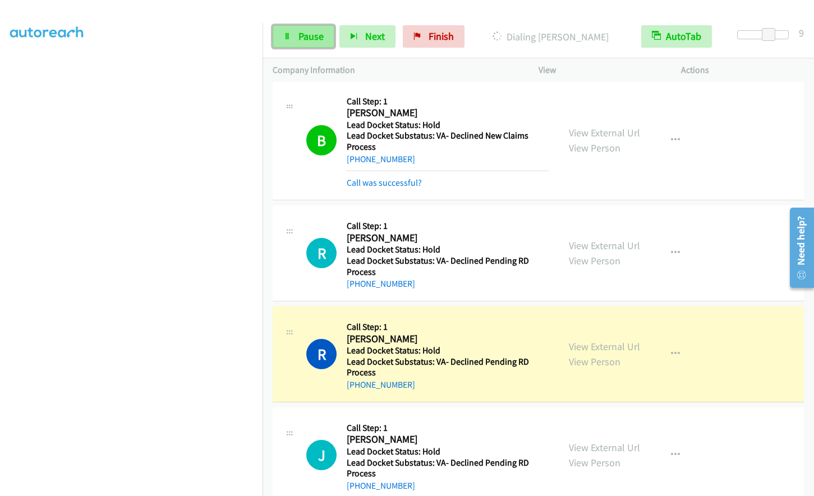
click at [307, 29] on link "Pause" at bounding box center [304, 36] width 62 height 22
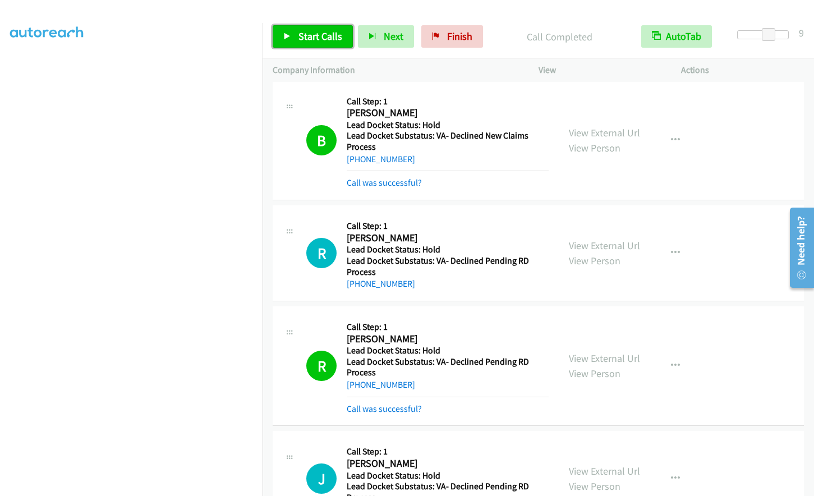
click at [315, 45] on link "Start Calls" at bounding box center [313, 36] width 80 height 22
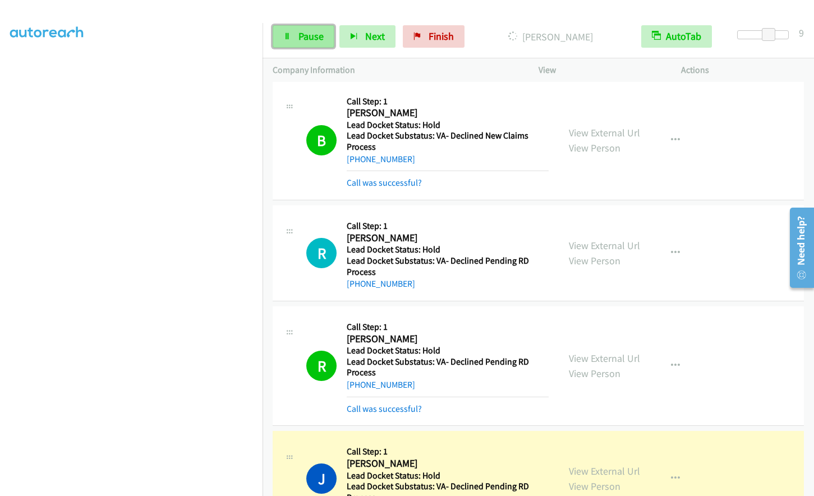
click at [323, 38] on link "Pause" at bounding box center [304, 36] width 62 height 22
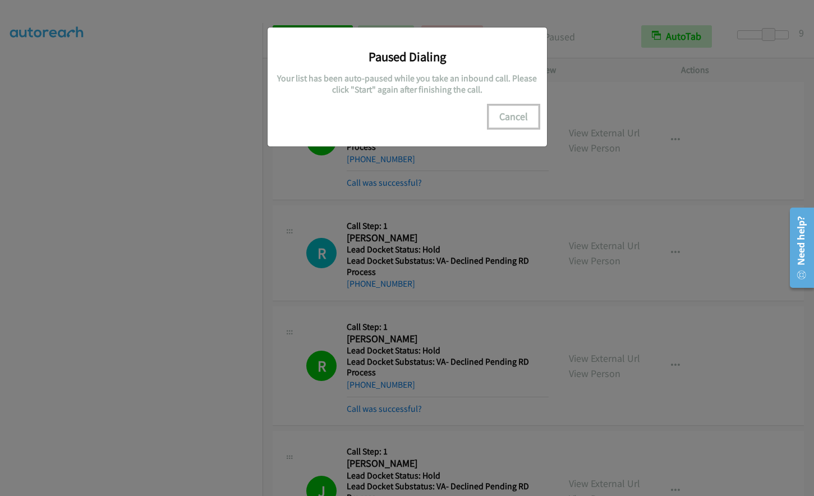
drag, startPoint x: 515, startPoint y: 118, endPoint x: 507, endPoint y: 118, distance: 7.9
click at [515, 114] on button "Cancel" at bounding box center [514, 116] width 50 height 22
click at [512, 116] on button "Cancel" at bounding box center [514, 116] width 50 height 22
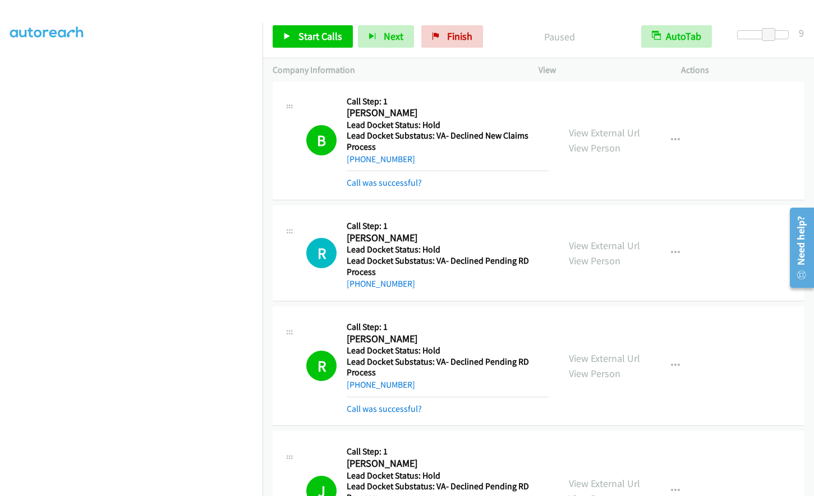
scroll to position [0, 0]
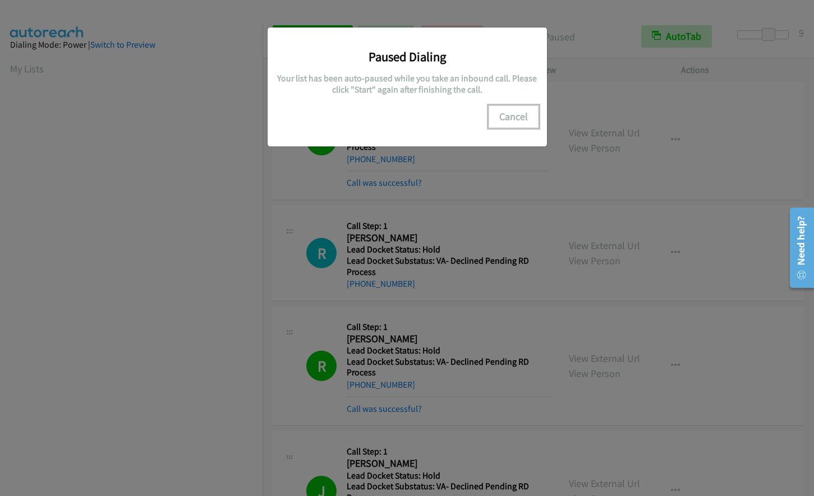
drag, startPoint x: 519, startPoint y: 108, endPoint x: 302, endPoint y: 283, distance: 278.8
click at [518, 113] on button "Cancel" at bounding box center [514, 116] width 50 height 22
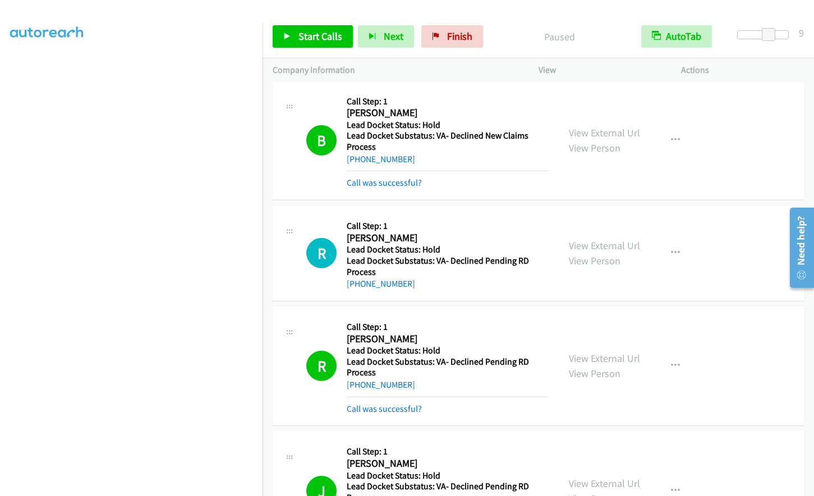
scroll to position [109, 0]
click at [443, 36] on link "Finish" at bounding box center [452, 36] width 62 height 22
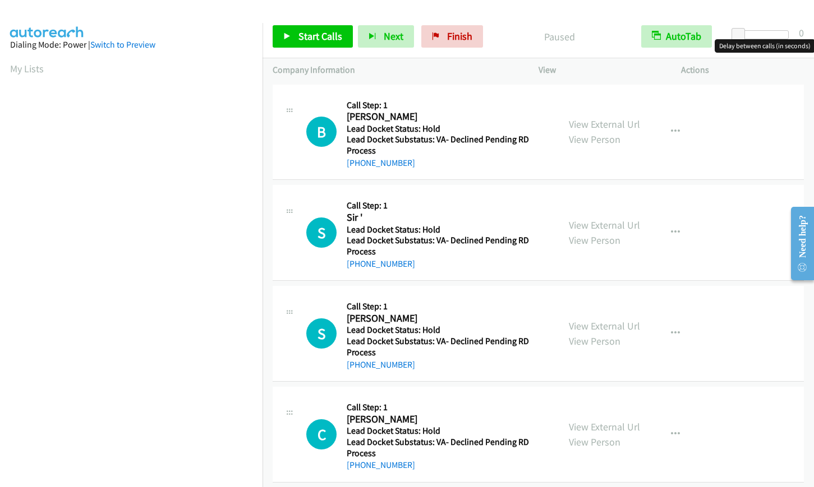
click at [763, 33] on div at bounding box center [763, 34] width 52 height 9
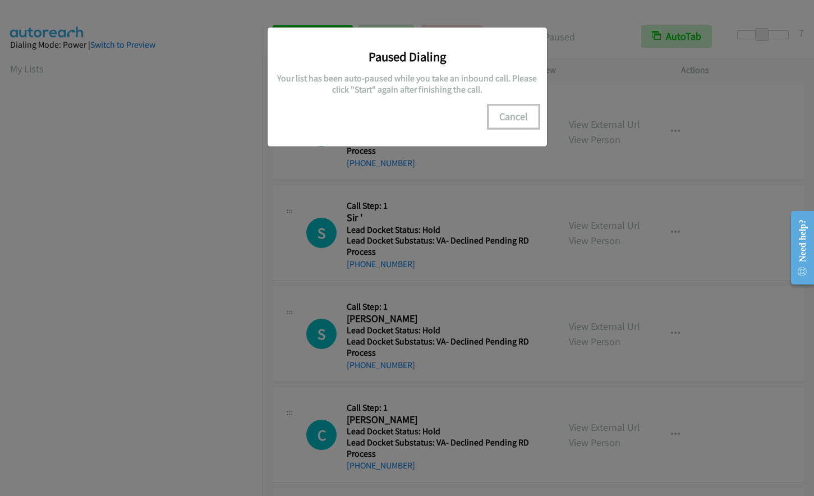
click at [512, 114] on button "Cancel" at bounding box center [514, 116] width 50 height 22
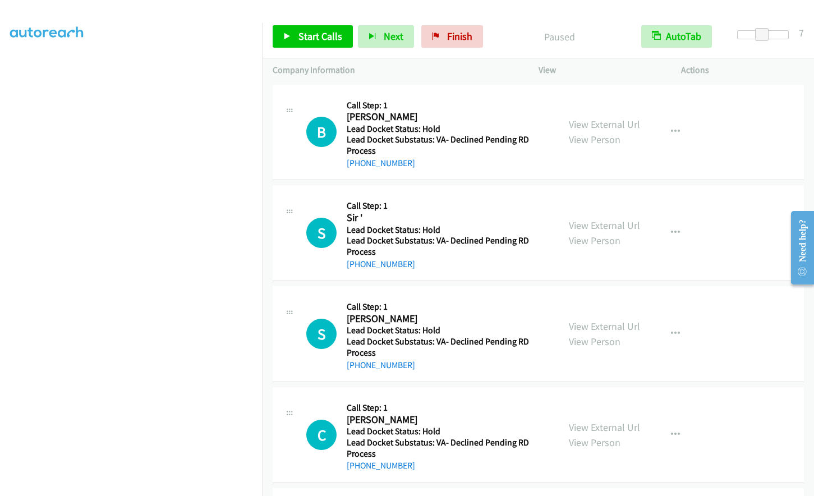
scroll to position [109, 0]
